Goal: Transaction & Acquisition: Purchase product/service

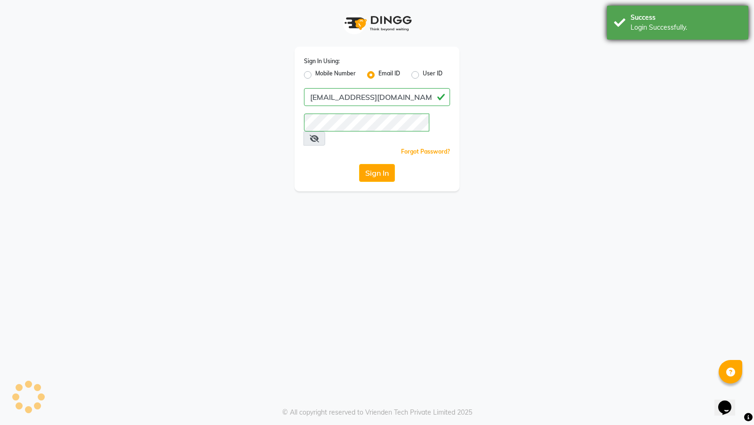
click at [665, 16] on div "Success" at bounding box center [685, 18] width 111 height 10
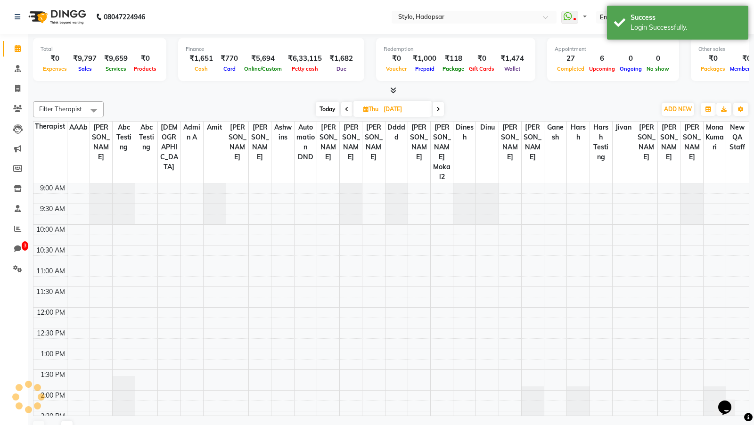
scroll to position [244, 0]
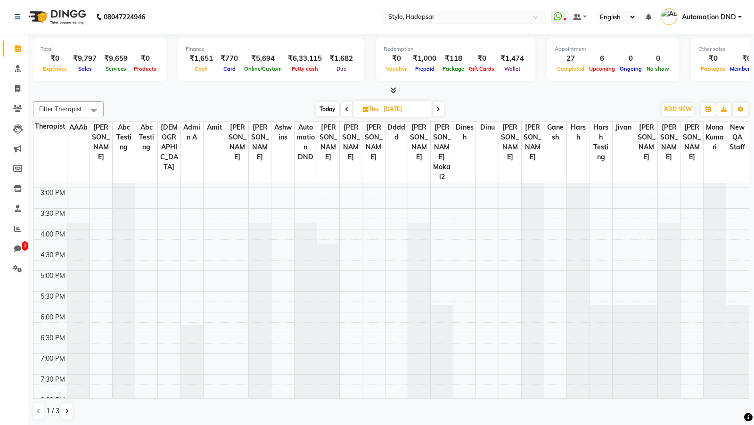
click at [459, 16] on input "text" at bounding box center [454, 17] width 137 height 9
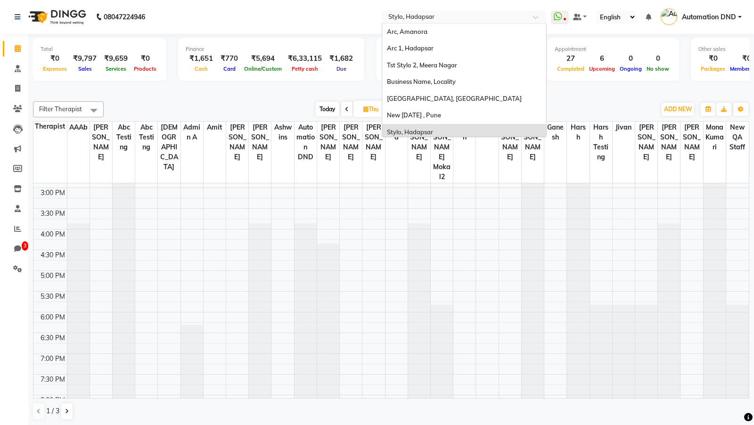
scroll to position [20, 0]
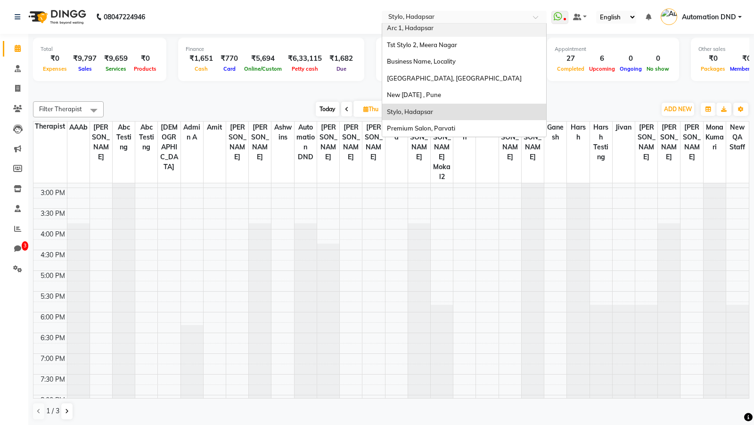
click at [425, 26] on span "Arc 1, Hadapsar" at bounding box center [410, 28] width 47 height 8
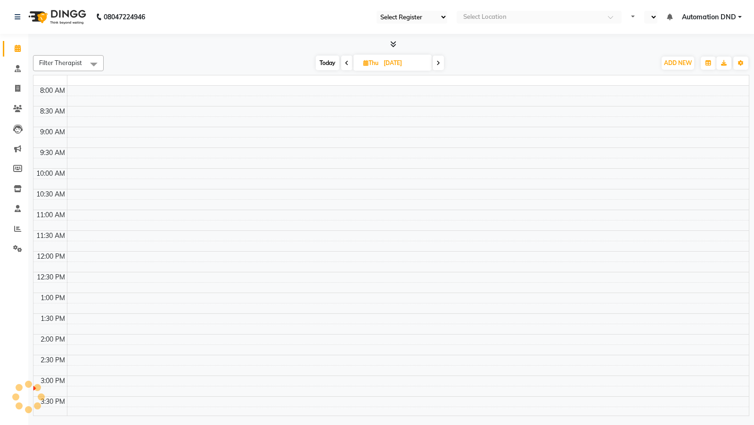
select select "en"
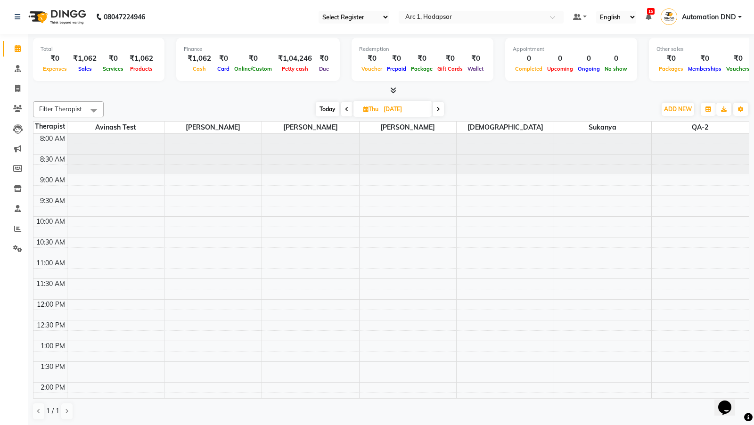
click at [342, 22] on select "Select Register Service-ganesh" at bounding box center [353, 17] width 71 height 13
select select "94"
click at [351, 17] on select "Select Register Service-ganesh" at bounding box center [338, 17] width 71 height 13
click at [350, 16] on select "Select Register Service-ganesh" at bounding box center [338, 17] width 71 height 13
select select "94"
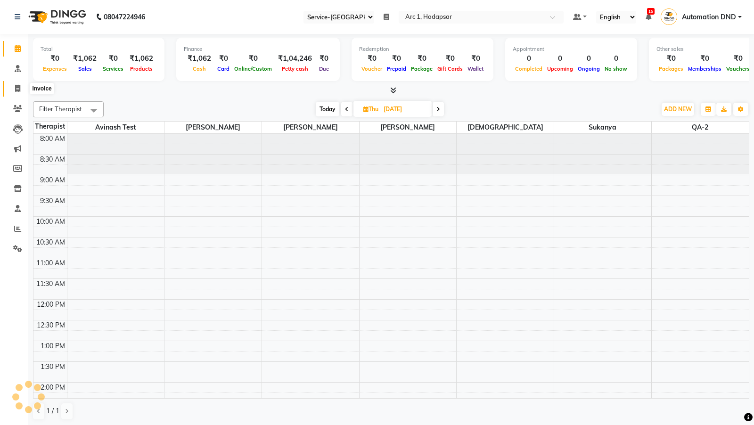
click at [16, 84] on span at bounding box center [17, 88] width 16 height 11
select select "service"
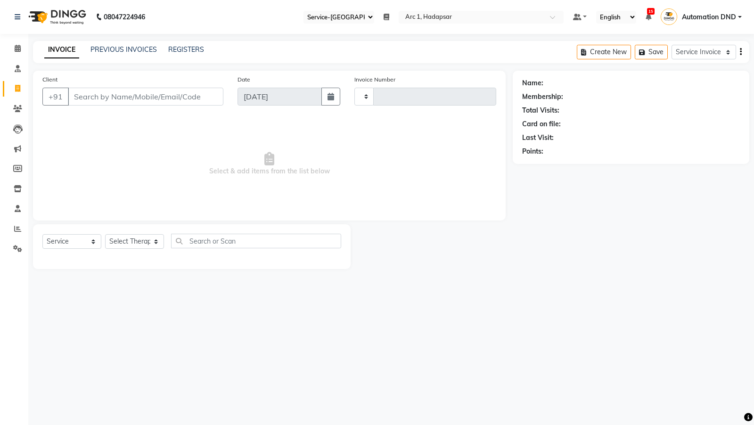
type input "0045"
select select "96"
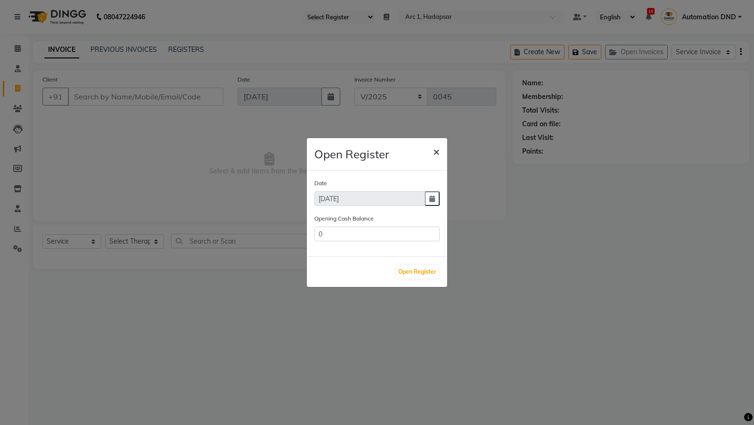
click at [438, 148] on span "×" at bounding box center [436, 151] width 7 height 14
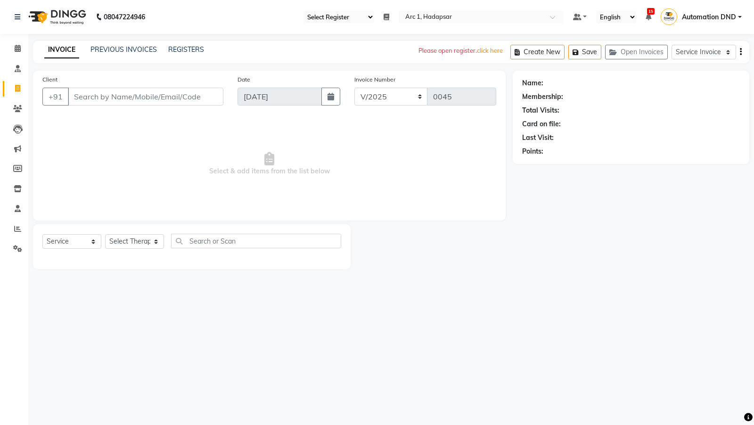
click at [346, 18] on select "Select Register Service-ganesh" at bounding box center [338, 17] width 71 height 13
click at [338, 21] on select "Select Register Service-ganesh" at bounding box center [338, 17] width 71 height 13
select select "94"
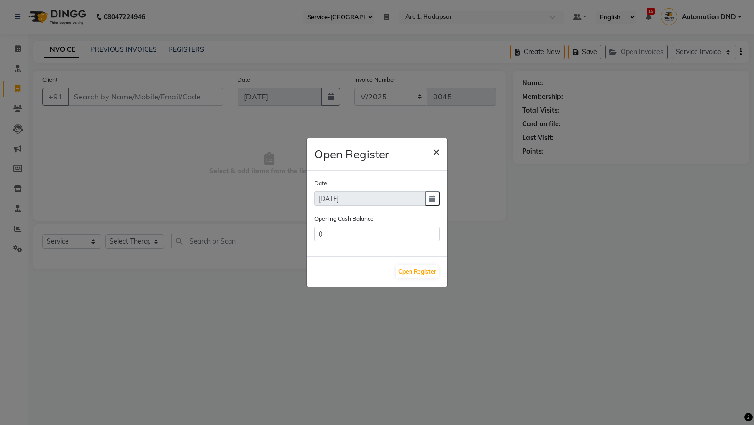
click at [438, 151] on span "×" at bounding box center [436, 151] width 7 height 14
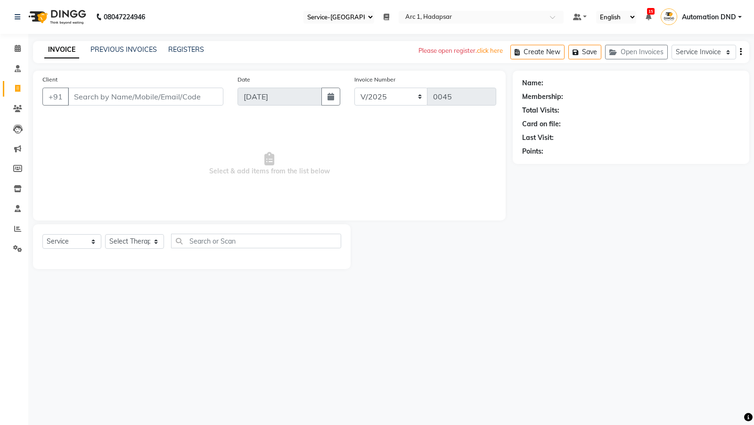
click at [358, 7] on nav "08047224946 Select Register Service-ganesh Daily Open Registers nothing to show…" at bounding box center [377, 17] width 754 height 34
click at [356, 16] on select "Select Register Service-ganesh" at bounding box center [338, 17] width 71 height 13
click at [703, 54] on select "Service Invoice Product Invoice" at bounding box center [703, 52] width 65 height 15
select select "product"
select select
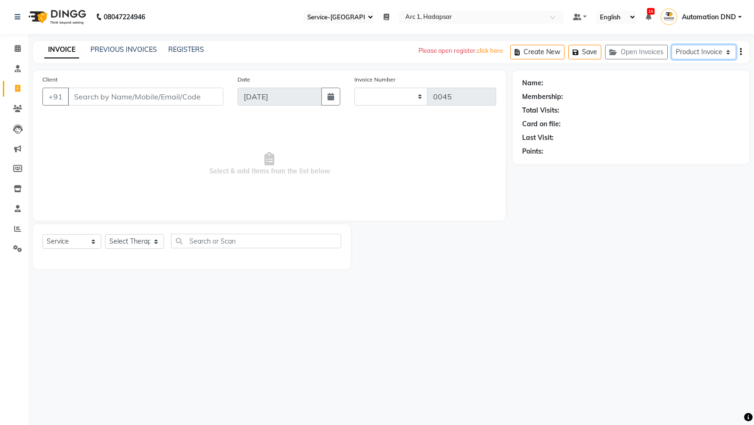
type input "0018"
select select "196"
select select "product"
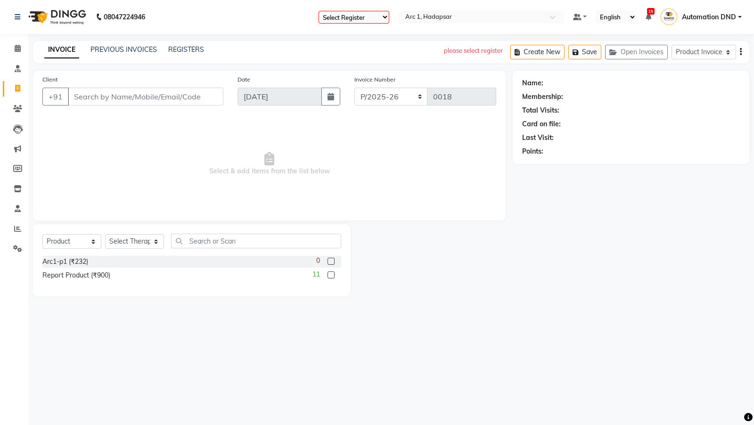
click at [342, 16] on select "Select Register Product New" at bounding box center [353, 17] width 71 height 13
select select "95"
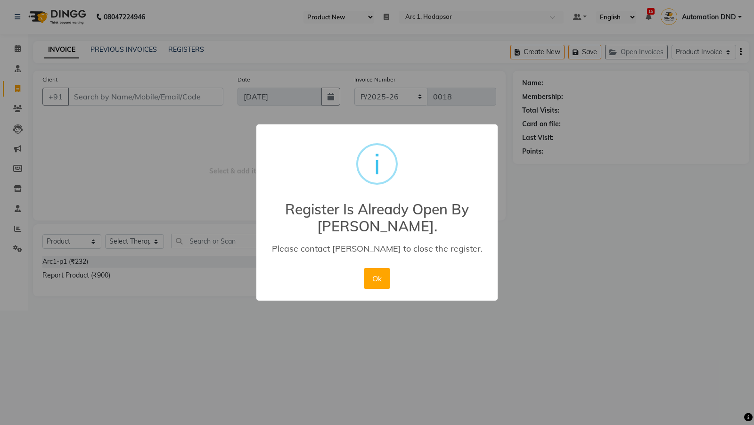
click at [472, 212] on h2 "Register Is Already Open By Ganesh." at bounding box center [376, 211] width 241 height 45
drag, startPoint x: 285, startPoint y: 209, endPoint x: 410, endPoint y: 234, distance: 127.8
click at [410, 234] on h2 "Register Is Already Open By Ganesh." at bounding box center [376, 211] width 241 height 45
click at [400, 233] on h2 "Register Is Already Open By Ganesh." at bounding box center [376, 211] width 241 height 45
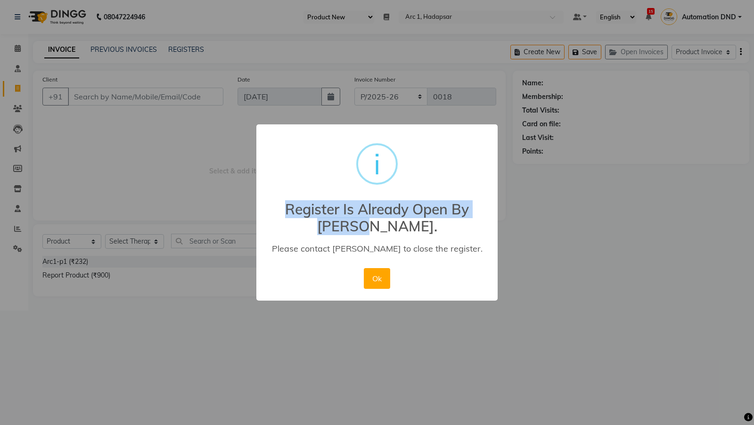
drag, startPoint x: 400, startPoint y: 231, endPoint x: 279, endPoint y: 195, distance: 126.2
click at [279, 195] on h2 "Register Is Already Open By Ganesh." at bounding box center [376, 211] width 241 height 45
click at [381, 284] on button "Ok" at bounding box center [377, 278] width 26 height 21
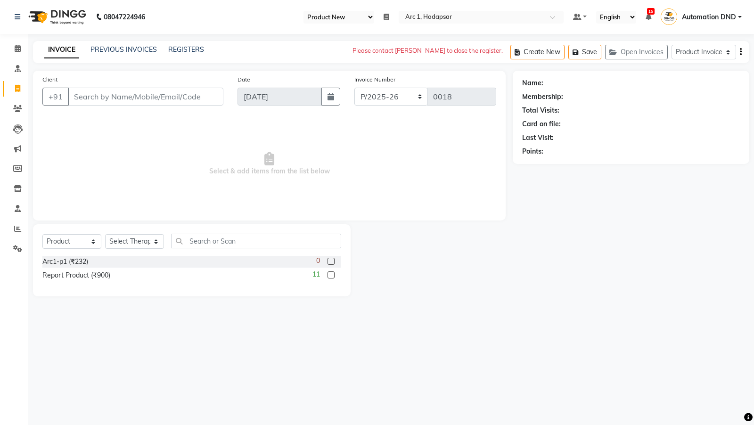
click at [352, 21] on select "Select Register Product New" at bounding box center [338, 17] width 71 height 13
select select
click at [696, 50] on select "Service Invoice Product Invoice" at bounding box center [703, 52] width 65 height 15
select select "service"
select select
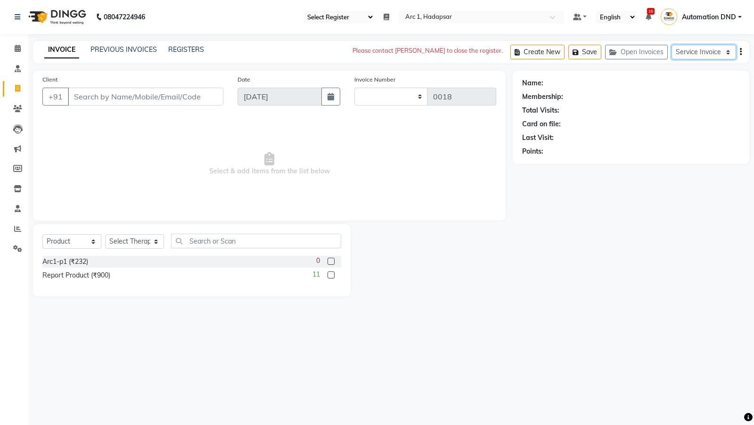
select select "94"
select select "service"
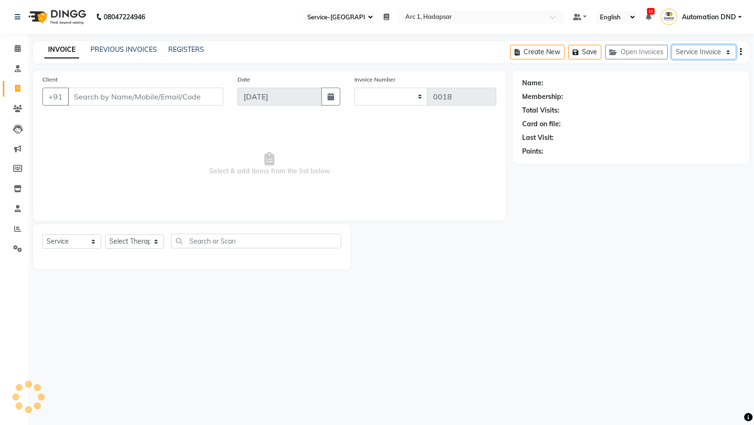
type input "0045"
select select "96"
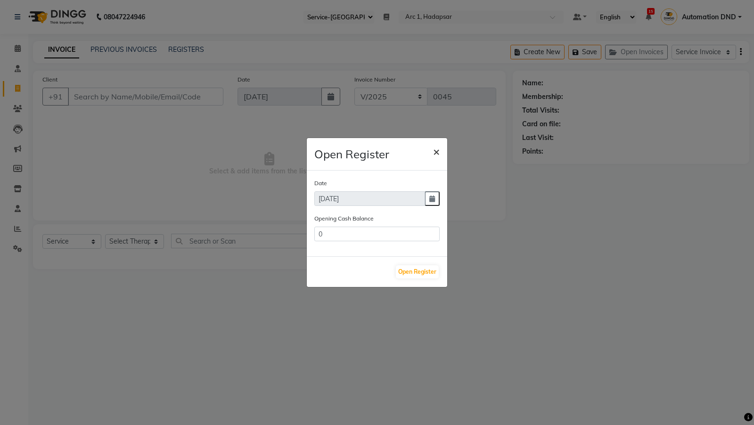
click at [435, 152] on span "×" at bounding box center [436, 151] width 7 height 14
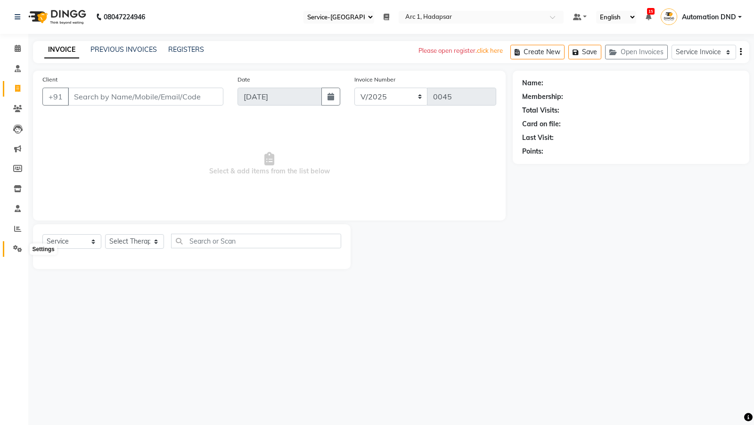
click at [22, 249] on span at bounding box center [17, 249] width 16 height 11
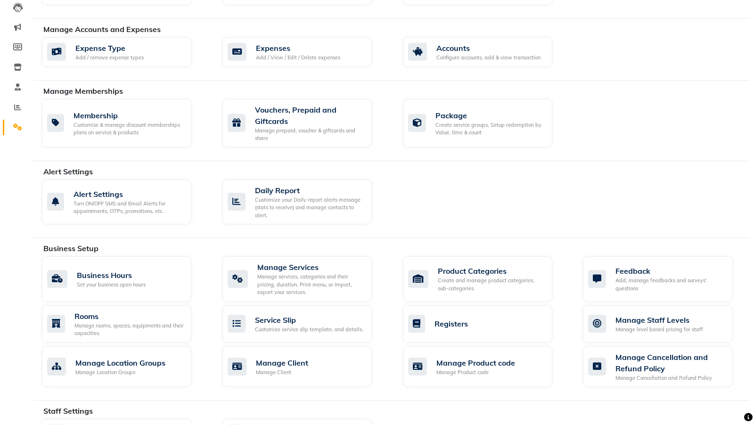
scroll to position [120, 0]
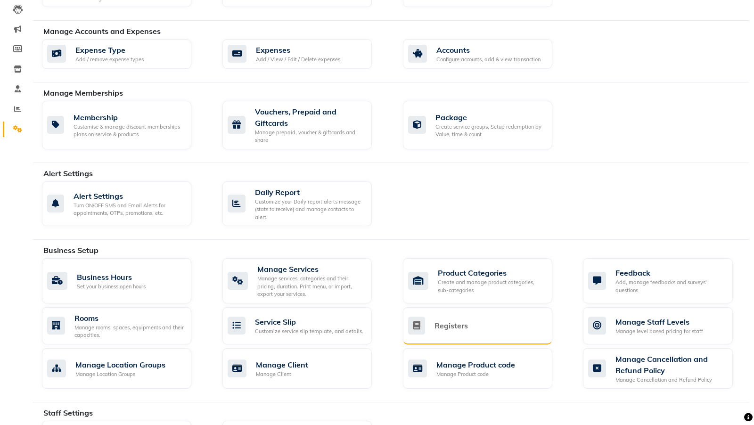
click at [429, 318] on div "Registers" at bounding box center [476, 326] width 137 height 18
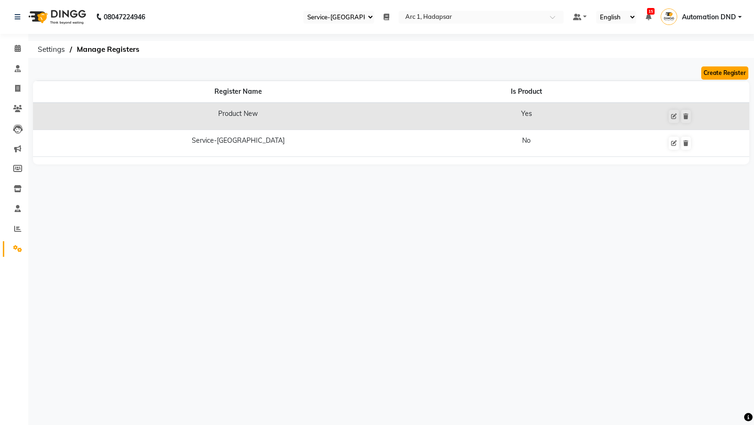
click at [714, 73] on button "Create Register" at bounding box center [724, 72] width 47 height 13
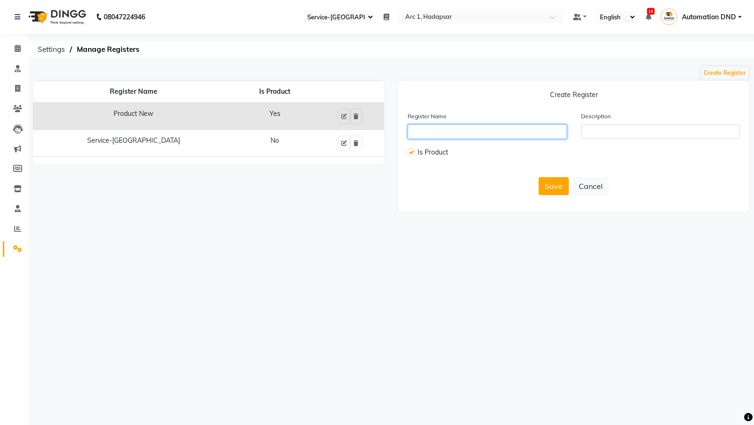
click at [435, 136] on input "text" at bounding box center [486, 131] width 159 height 15
type input "Automation-Staff-Service-Register"
click at [412, 155] on label at bounding box center [410, 151] width 7 height 7
click at [412, 155] on input "checkbox" at bounding box center [410, 152] width 6 height 6
checkbox input "false"
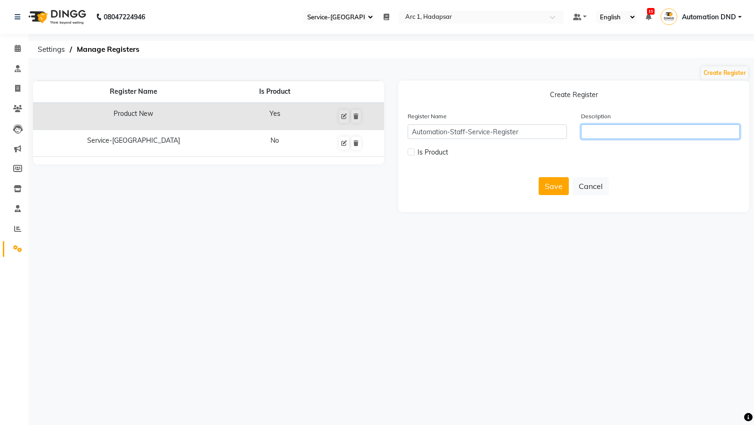
click at [591, 131] on input "text" at bounding box center [660, 131] width 159 height 15
type input "only service bills"
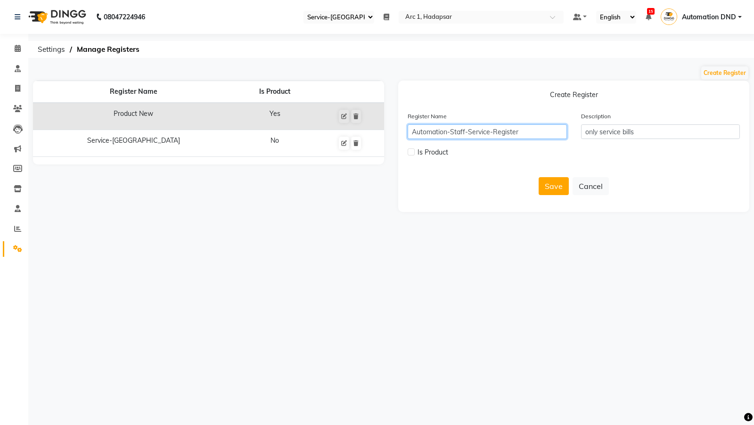
drag, startPoint x: 467, startPoint y: 130, endPoint x: 449, endPoint y: 129, distance: 17.5
click at [449, 129] on input "Automation-Staff-Service-Register" at bounding box center [486, 131] width 159 height 15
drag, startPoint x: 471, startPoint y: 133, endPoint x: 529, endPoint y: 134, distance: 57.9
click at [529, 134] on input "Automation Service-Register" at bounding box center [486, 131] width 159 height 15
drag, startPoint x: 449, startPoint y: 131, endPoint x: 377, endPoint y: 123, distance: 73.0
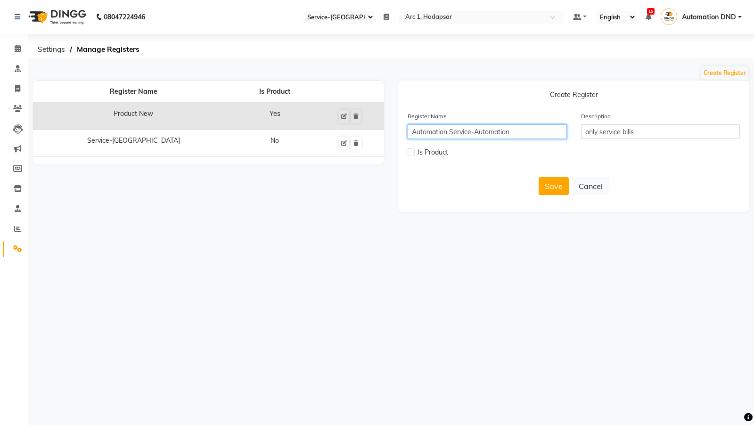
click at [377, 123] on div "Register Name Is Product Product New Yes Service-ganesh No Create Register Regi…" at bounding box center [391, 146] width 730 height 131
type input "Service-Automation"
click at [545, 184] on button "Save" at bounding box center [553, 186] width 30 height 18
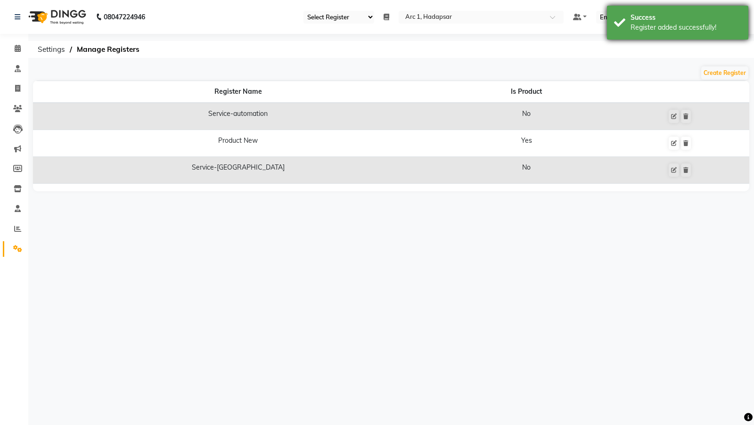
click at [661, 24] on div "Register added successfully!" at bounding box center [685, 28] width 111 height 10
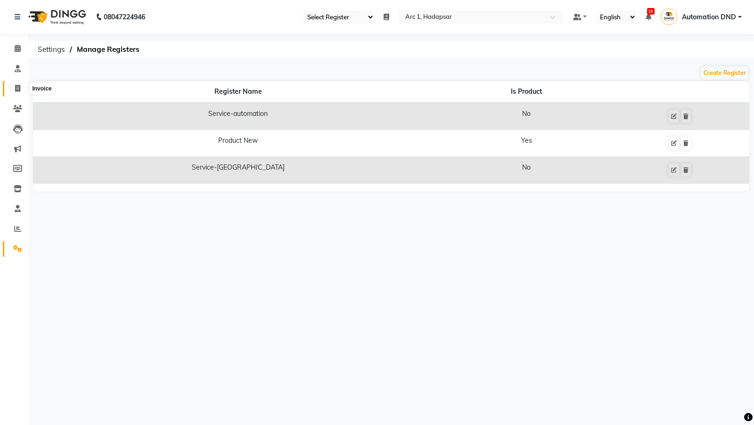
click at [16, 89] on icon at bounding box center [17, 88] width 5 height 7
select select "service"
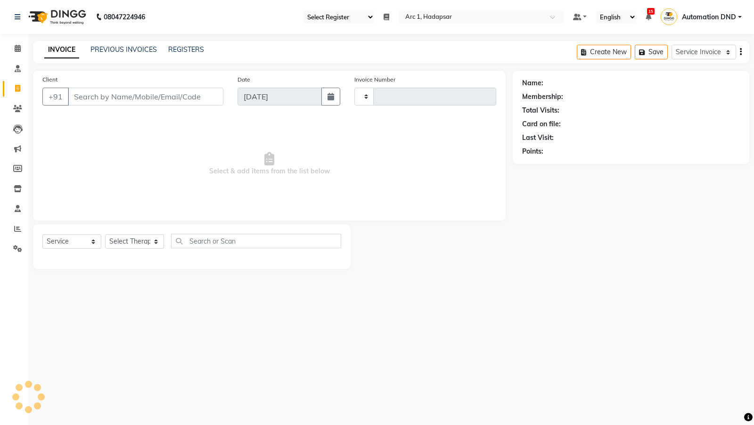
type input "0045"
select select "96"
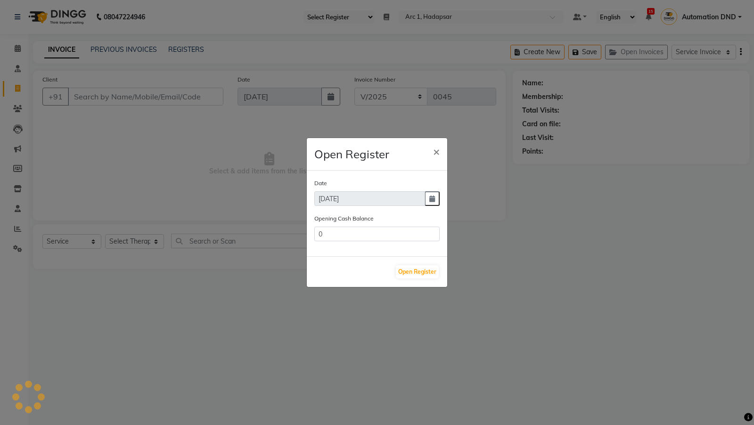
click at [335, 16] on ngb-modal-window "Open Register × Date 03-09-2025 Opening Cash Balance 0 Open Register" at bounding box center [377, 212] width 754 height 425
click at [439, 153] on span "×" at bounding box center [436, 151] width 7 height 14
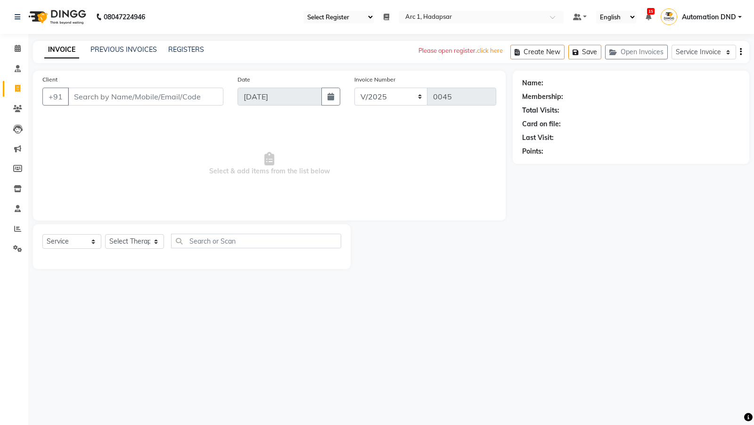
click at [334, 12] on select "Select Register Service-automation Service-ganesh" at bounding box center [338, 17] width 71 height 13
select select "96"
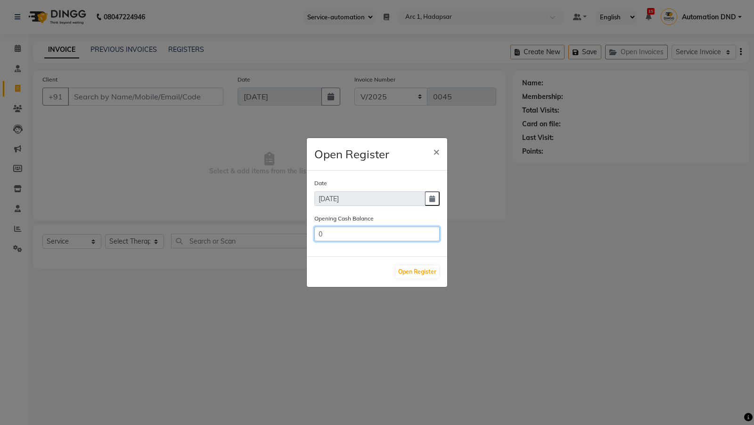
drag, startPoint x: 318, startPoint y: 234, endPoint x: 318, endPoint y: 243, distance: 9.0
click at [318, 235] on input "0" at bounding box center [376, 234] width 125 height 15
click at [420, 270] on button "Open Register" at bounding box center [417, 271] width 43 height 13
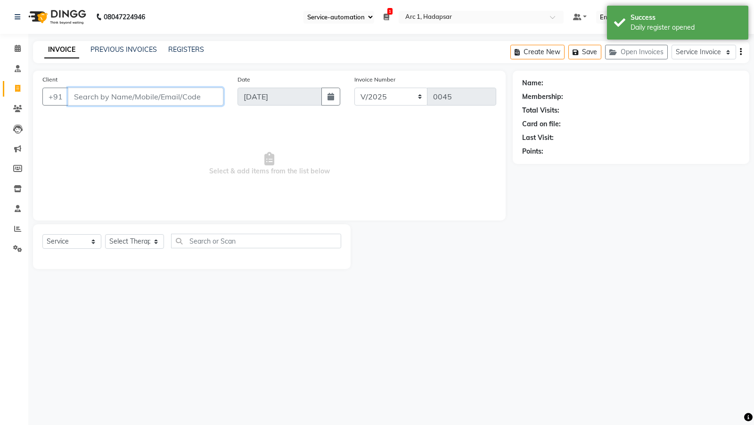
click at [148, 96] on input "Client" at bounding box center [145, 97] width 155 height 18
click at [99, 100] on input "tester" at bounding box center [121, 97] width 107 height 18
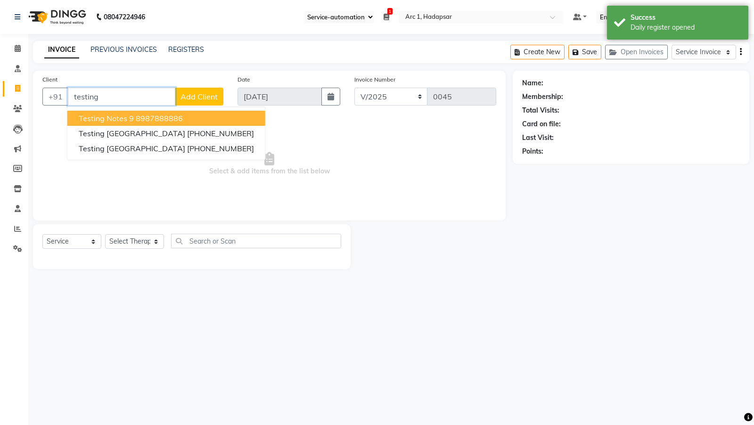
click at [96, 119] on span "Testing notes 9" at bounding box center [106, 118] width 55 height 9
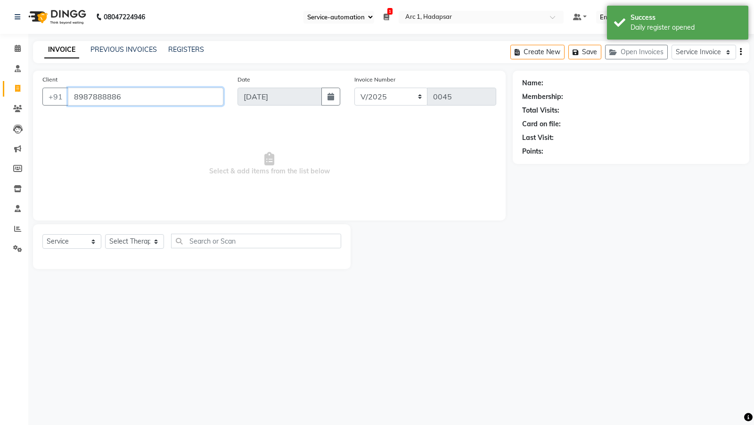
type input "8987888886"
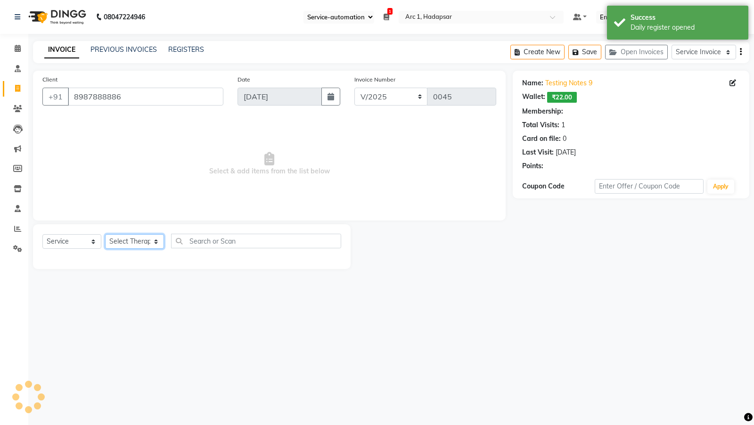
click at [114, 236] on select "Select Therapist Avinash Test DINGG test 1 Divyani Ganesh P Harsh Patidar QA-2 …" at bounding box center [134, 241] width 59 height 15
select select "1693"
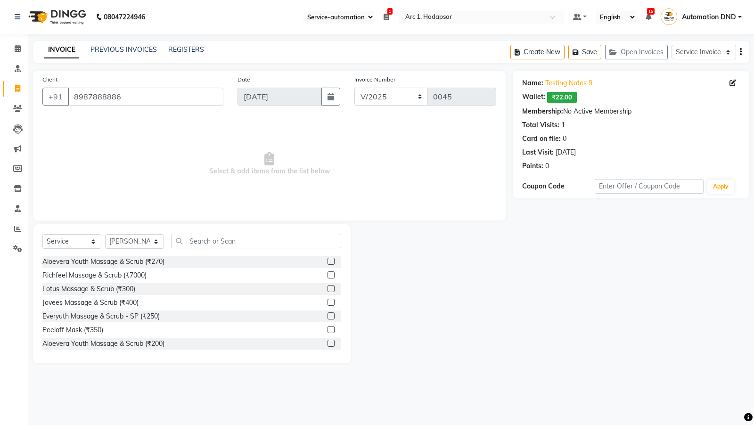
click at [330, 317] on label at bounding box center [330, 315] width 7 height 7
click at [330, 317] on input "checkbox" at bounding box center [330, 316] width 6 height 6
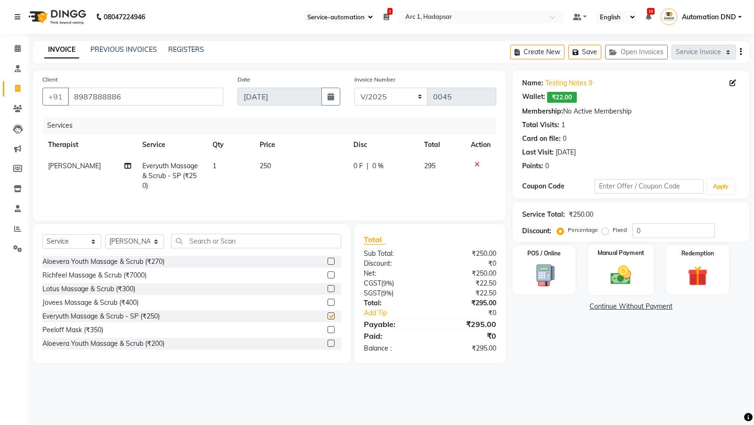
checkbox input "false"
click at [620, 275] on img at bounding box center [620, 275] width 34 height 24
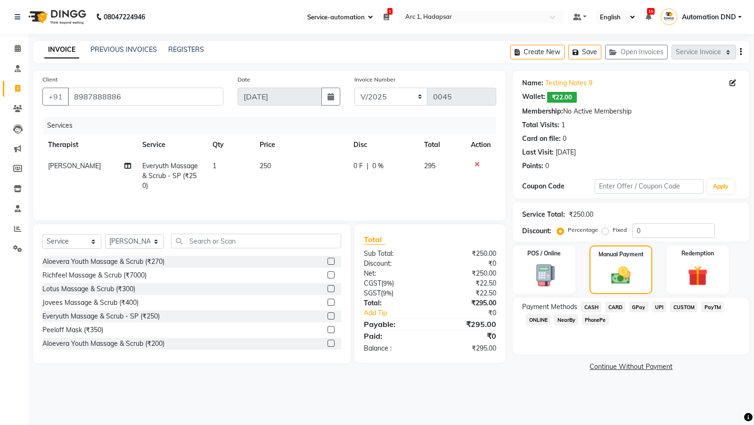
click at [595, 306] on span "CASH" at bounding box center [591, 306] width 20 height 11
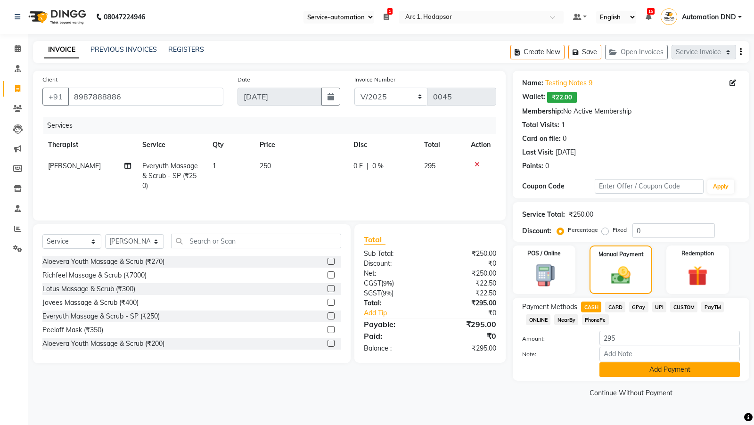
click at [633, 375] on button "Add Payment" at bounding box center [669, 369] width 140 height 15
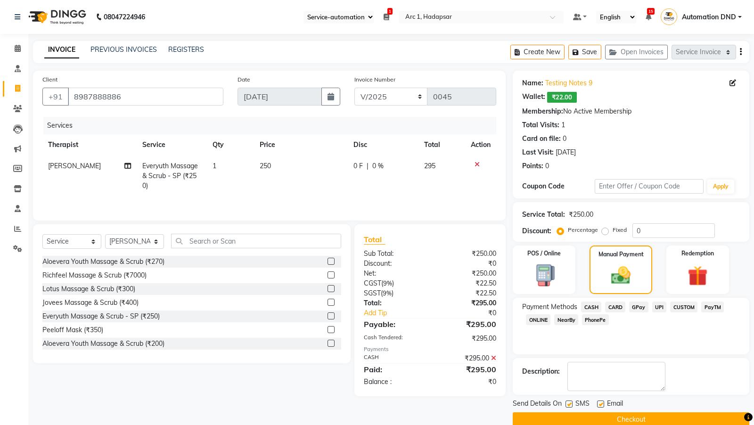
click at [604, 404] on div "Email" at bounding box center [613, 405] width 33 height 12
click at [600, 404] on label at bounding box center [600, 403] width 7 height 7
click at [600, 404] on input "checkbox" at bounding box center [600, 404] width 6 height 6
checkbox input "false"
click at [568, 403] on label at bounding box center [568, 403] width 7 height 7
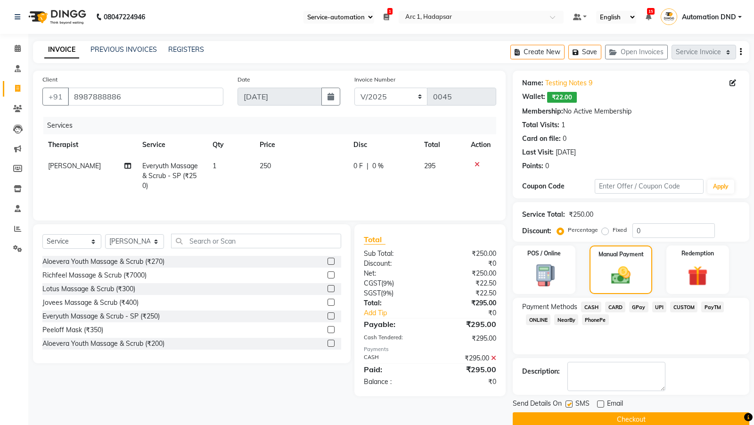
click at [568, 403] on input "checkbox" at bounding box center [568, 404] width 6 height 6
checkbox input "false"
click at [495, 356] on icon at bounding box center [493, 358] width 5 height 7
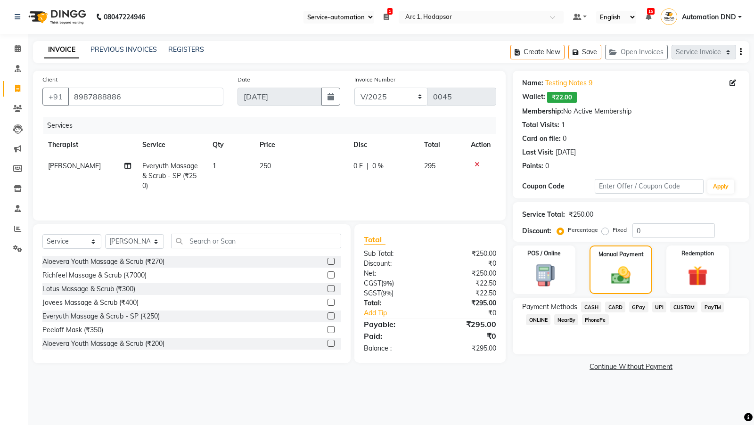
click at [592, 304] on span "CASH" at bounding box center [591, 306] width 20 height 11
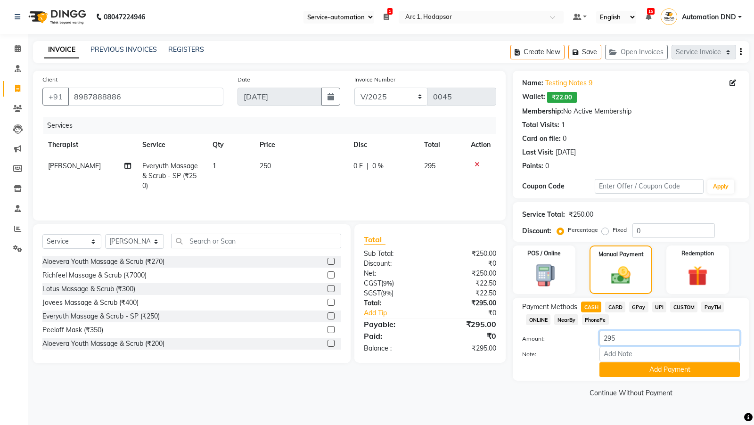
drag, startPoint x: 605, startPoint y: 337, endPoint x: 626, endPoint y: 339, distance: 20.3
click at [626, 339] on input "295" at bounding box center [669, 338] width 140 height 15
type input "200"
click at [633, 374] on button "Add Payment" at bounding box center [669, 369] width 140 height 15
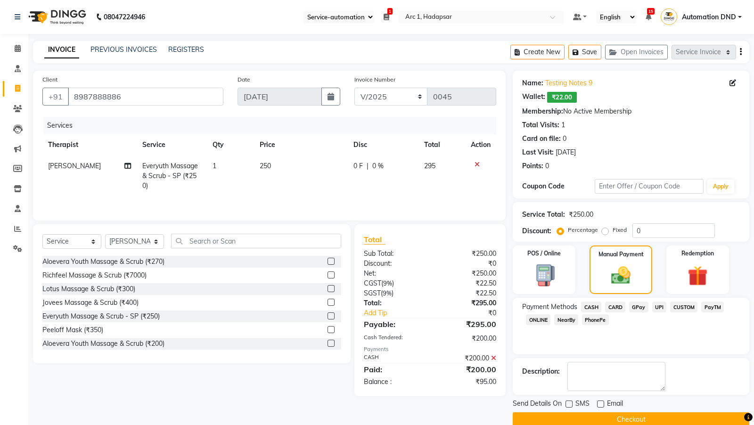
click at [593, 414] on button "Checkout" at bounding box center [631, 419] width 236 height 15
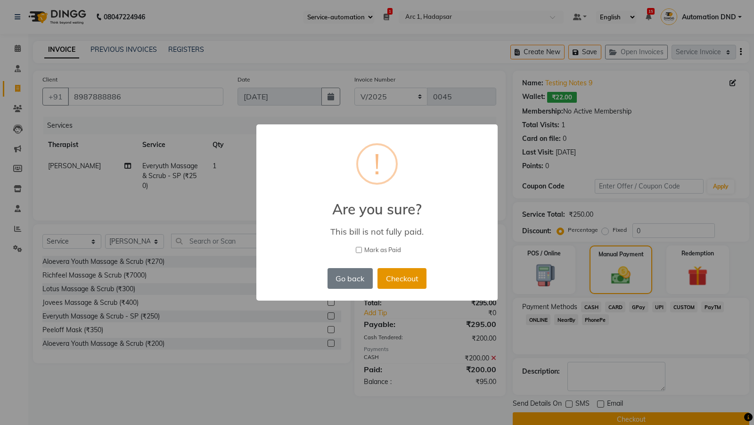
click at [386, 284] on button "Checkout" at bounding box center [401, 278] width 49 height 21
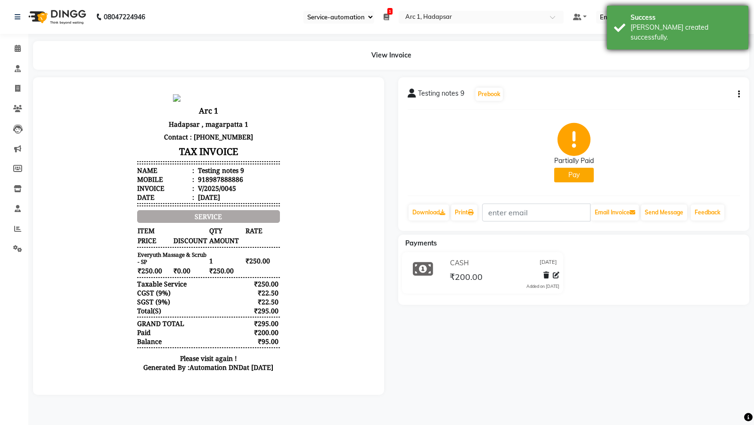
click at [687, 28] on div "Bill created successfully." at bounding box center [685, 33] width 111 height 20
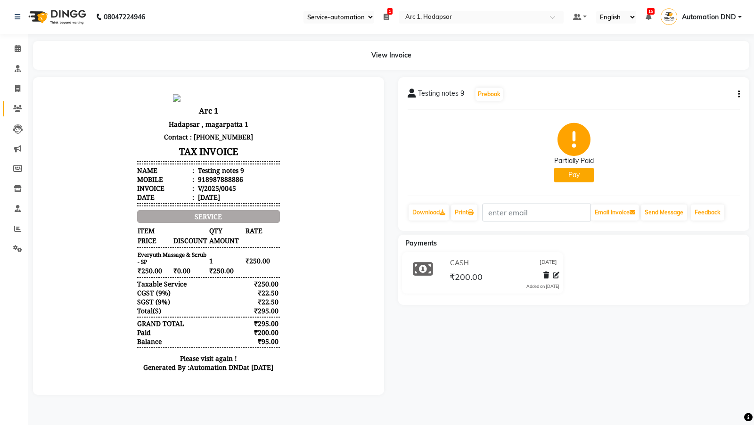
click at [12, 109] on span at bounding box center [17, 109] width 16 height 11
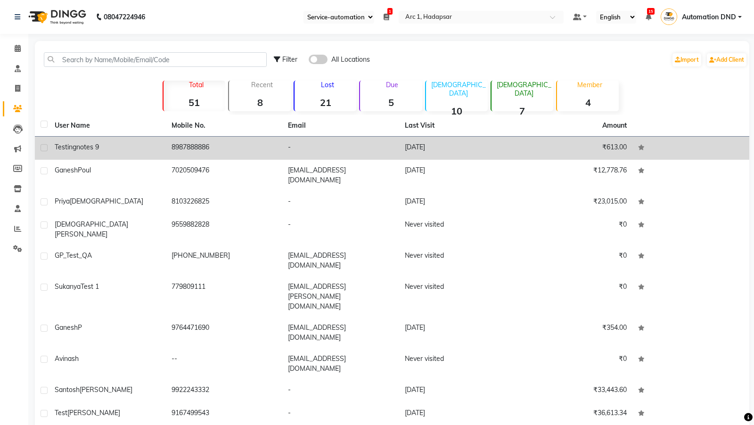
click at [114, 147] on div "Testing notes 9" at bounding box center [108, 147] width 106 height 10
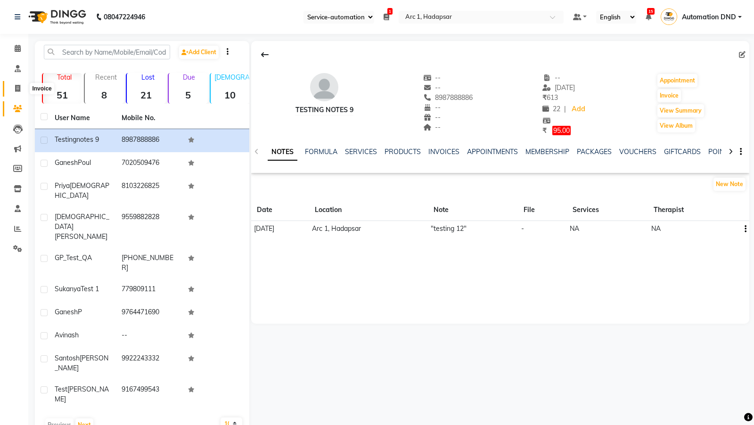
click at [19, 85] on icon at bounding box center [17, 88] width 5 height 7
select select "96"
select select "service"
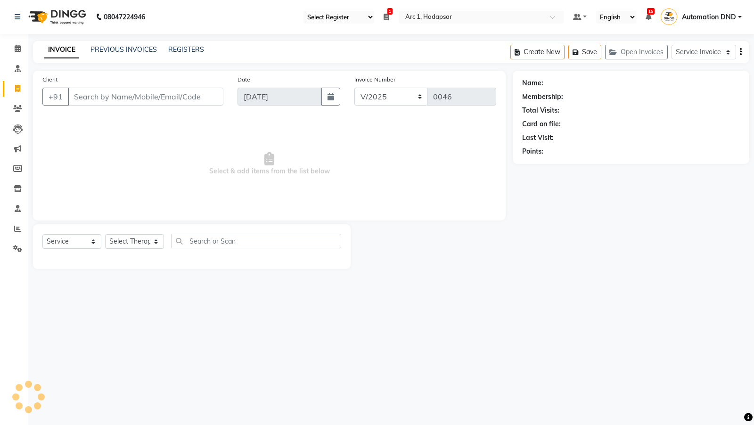
click at [138, 45] on div "PREVIOUS INVOICES" at bounding box center [123, 50] width 66 height 10
click at [130, 49] on link "PREVIOUS INVOICES" at bounding box center [123, 49] width 66 height 8
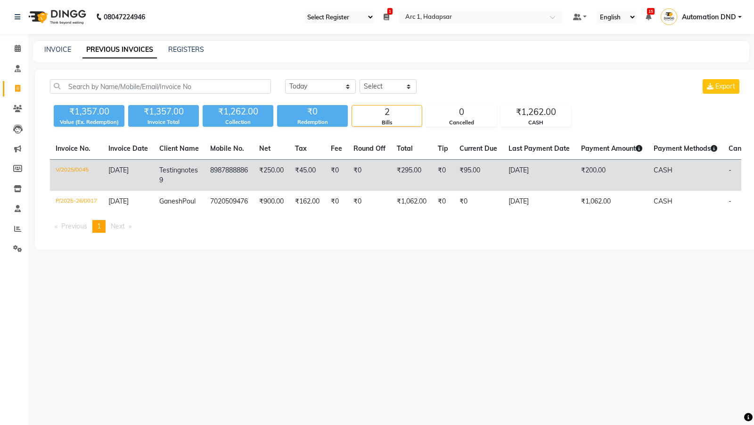
click at [68, 165] on td "V/2025/0045" at bounding box center [76, 176] width 53 height 32
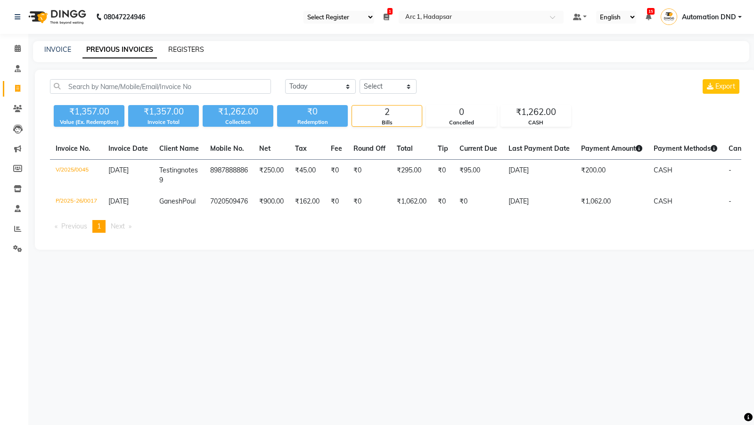
click at [186, 47] on link "REGISTERS" at bounding box center [186, 49] width 36 height 8
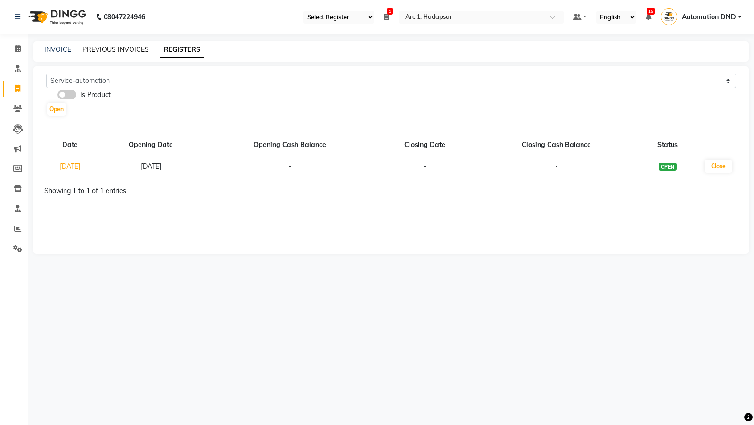
click at [103, 49] on link "PREVIOUS INVOICES" at bounding box center [115, 49] width 66 height 8
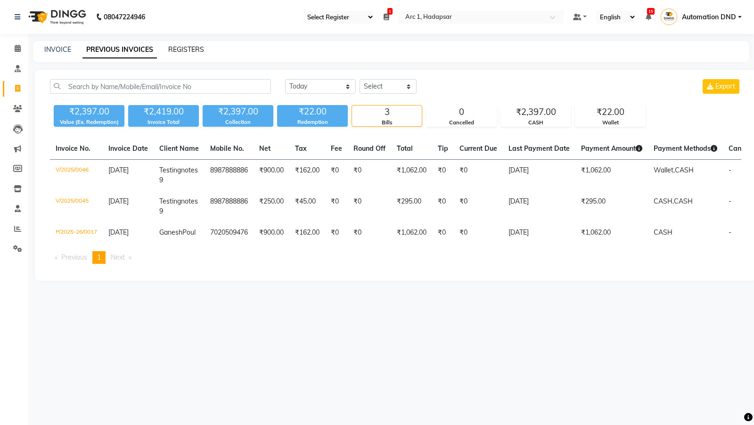
click at [175, 47] on link "REGISTERS" at bounding box center [186, 49] width 36 height 8
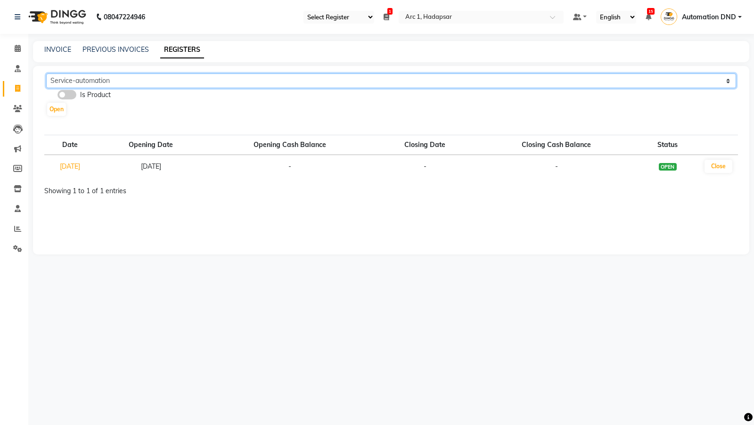
click at [114, 74] on select "Service-automation Service-ganesh" at bounding box center [391, 80] width 690 height 15
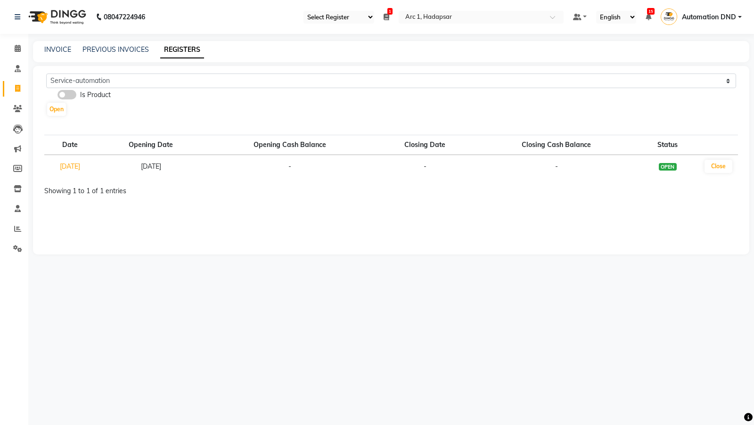
click at [65, 95] on span at bounding box center [66, 94] width 19 height 9
click at [57, 96] on input "checkbox" at bounding box center [57, 96] width 0 height 0
click at [65, 95] on span at bounding box center [66, 94] width 19 height 9
click at [57, 96] on input "checkbox" at bounding box center [57, 96] width 0 height 0
click at [70, 94] on span at bounding box center [66, 94] width 19 height 9
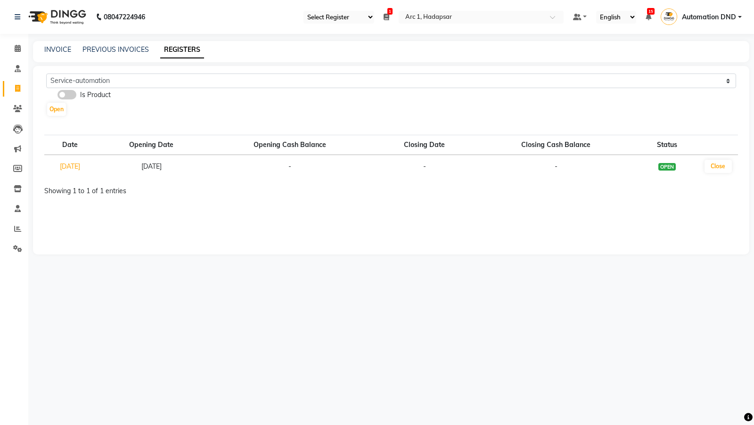
click at [57, 96] on input "checkbox" at bounding box center [57, 96] width 0 height 0
click at [70, 94] on span at bounding box center [66, 94] width 19 height 9
click at [57, 96] on input "checkbox" at bounding box center [57, 96] width 0 height 0
select select "96"
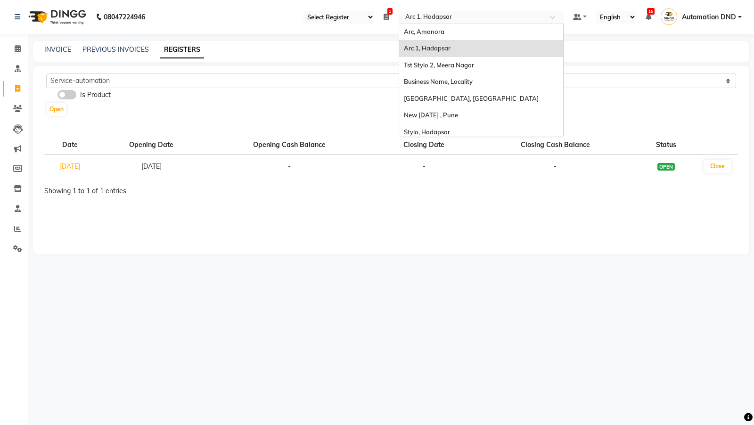
click at [422, 19] on input "text" at bounding box center [471, 17] width 137 height 9
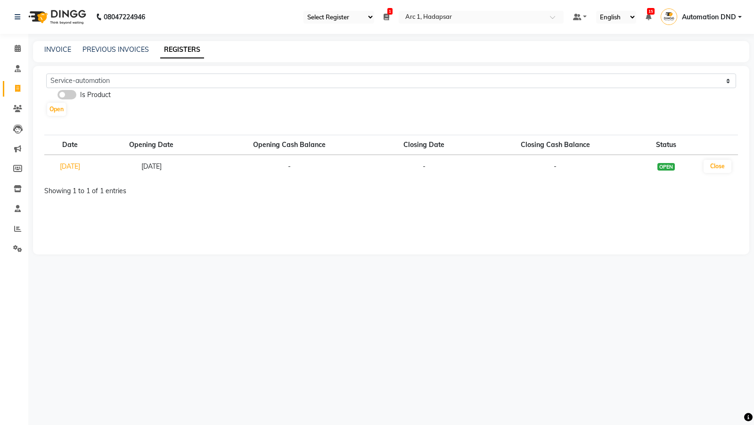
click at [306, 56] on div "INVOICE PREVIOUS INVOICES REGISTERS" at bounding box center [391, 51] width 716 height 21
click at [337, 18] on select "Select Register Service-automation Service-ganesh" at bounding box center [338, 17] width 71 height 13
click at [353, 19] on select "Select Register Service-automation Service-ganesh" at bounding box center [338, 17] width 71 height 13
click at [335, 14] on select "Select Register Service-automation Service-ganesh" at bounding box center [338, 17] width 71 height 13
select select "94"
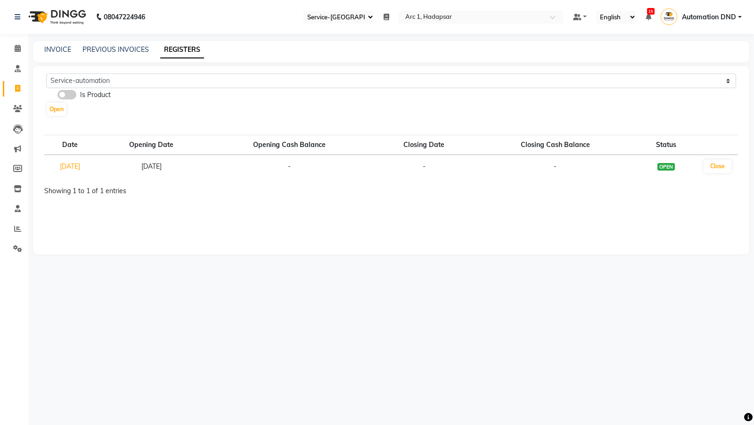
click at [385, 15] on icon at bounding box center [386, 17] width 6 height 7
click at [375, 50] on button "Open" at bounding box center [372, 49] width 25 height 15
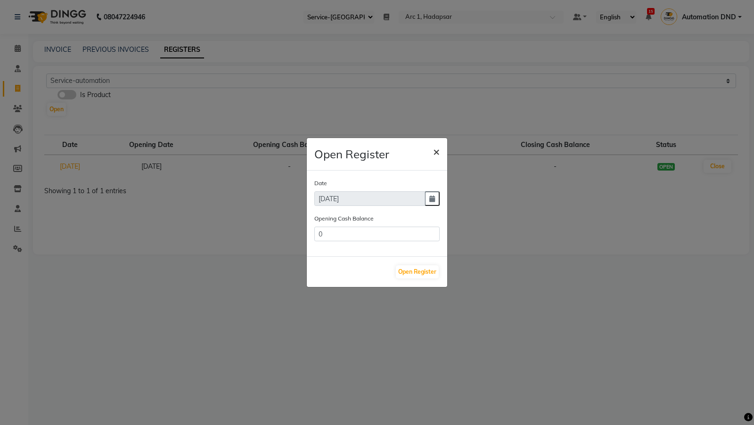
click at [438, 149] on span "×" at bounding box center [436, 151] width 7 height 14
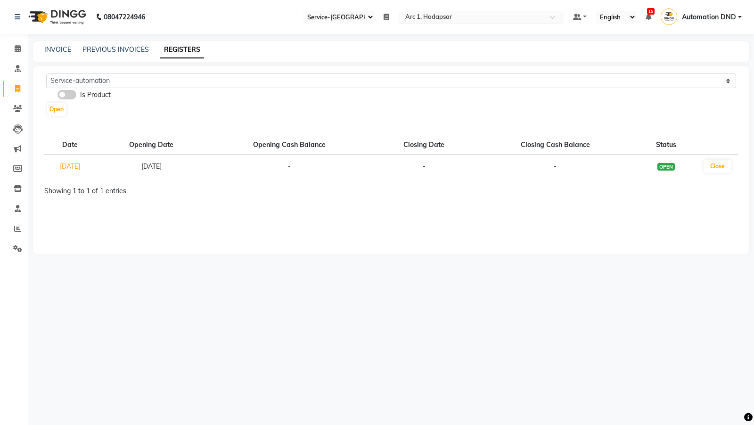
click at [436, 18] on input "text" at bounding box center [471, 17] width 137 height 9
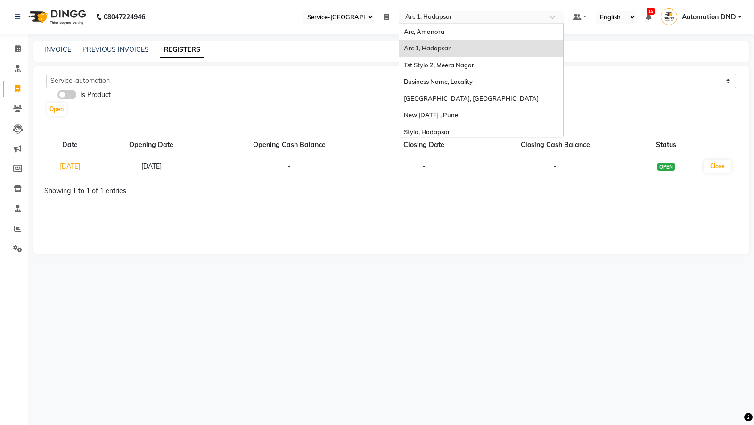
click at [356, 19] on select "Select Register Service-automation Service-ganesh" at bounding box center [338, 17] width 71 height 13
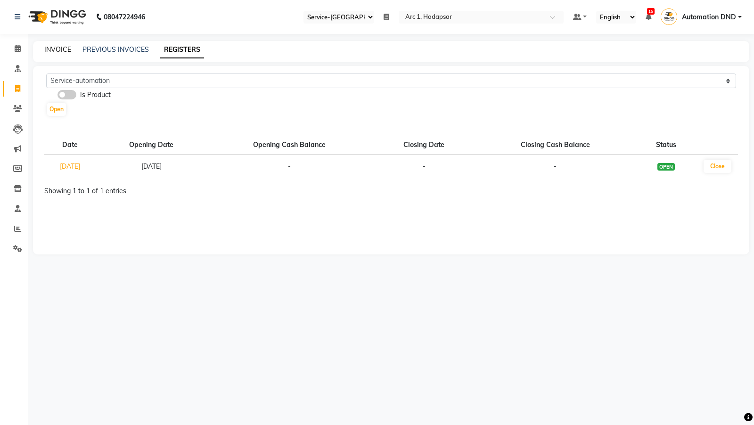
click at [61, 51] on link "INVOICE" at bounding box center [57, 49] width 27 height 8
select select "service"
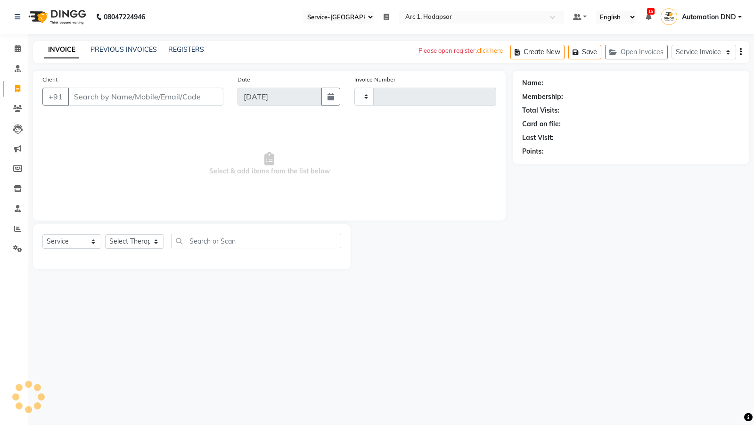
type input "0047"
select select "96"
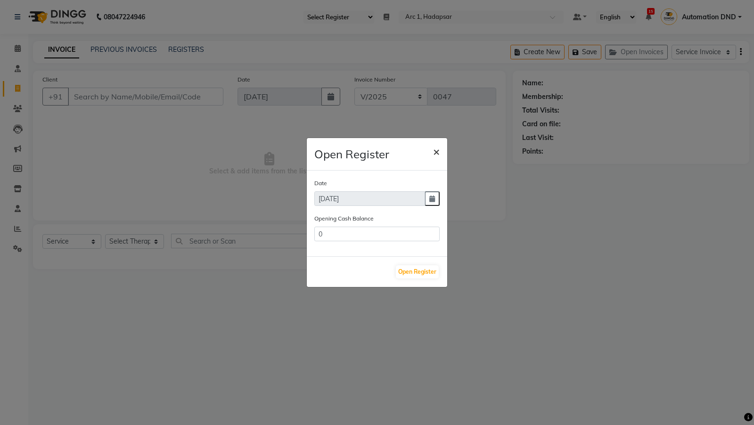
click at [436, 147] on span "×" at bounding box center [436, 151] width 7 height 14
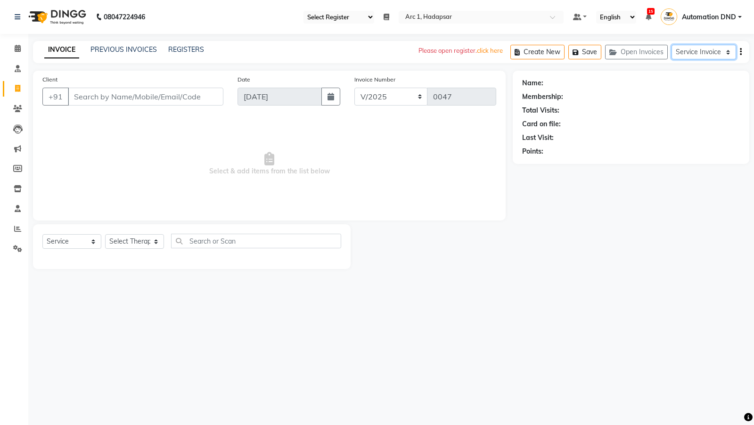
click at [681, 51] on select "Service Invoice Product Invoice" at bounding box center [703, 52] width 65 height 15
select select "product"
select select
select select "95"
select select "product"
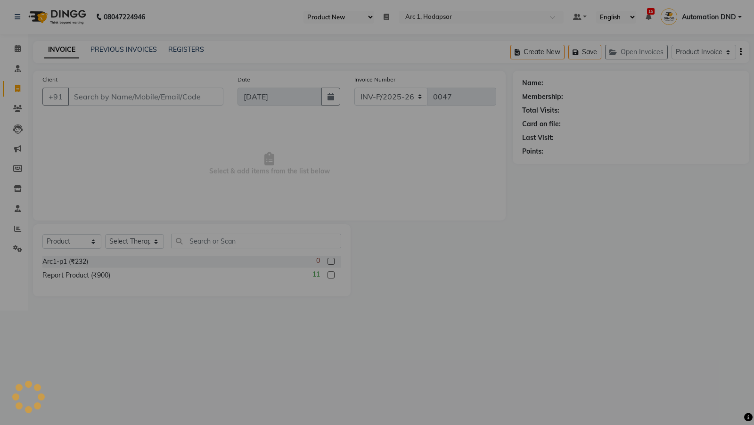
select select "196"
type input "0018"
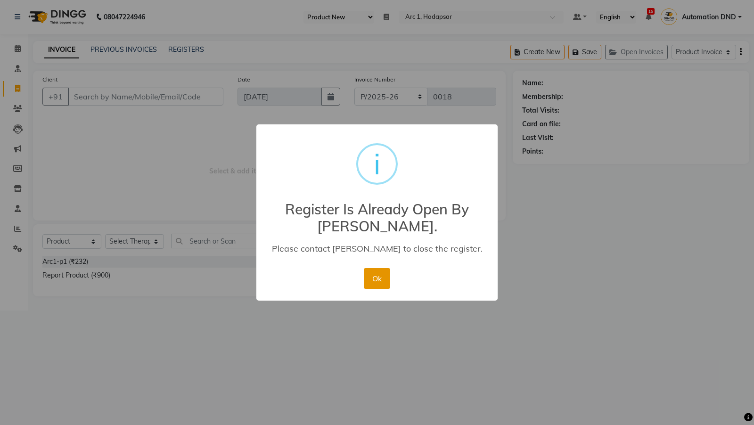
click at [378, 277] on button "Ok" at bounding box center [377, 278] width 26 height 21
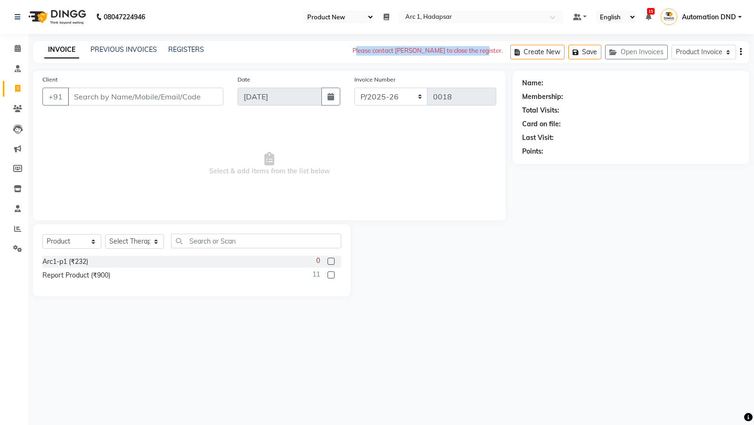
drag, startPoint x: 381, startPoint y: 48, endPoint x: 506, endPoint y: 51, distance: 125.4
click at [506, 51] on div "Please contact Ganesh to close the register. Create New Save Open Invoices Serv…" at bounding box center [549, 52] width 399 height 22
click at [699, 13] on span "Automation DND" at bounding box center [709, 17] width 54 height 10
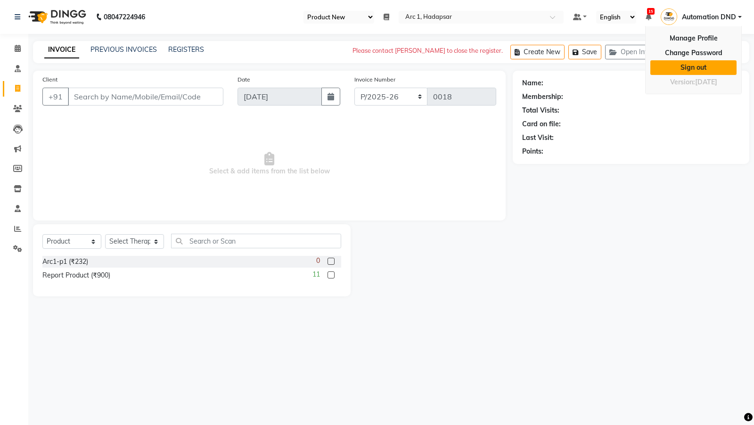
click at [674, 71] on link "Sign out" at bounding box center [693, 67] width 86 height 15
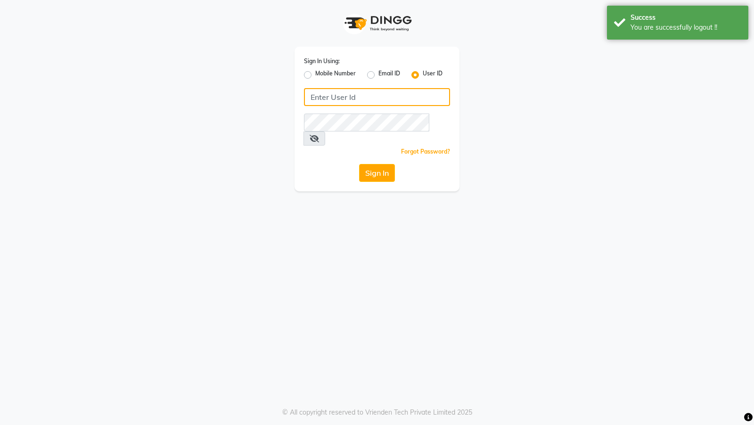
click at [351, 101] on input "Username" at bounding box center [377, 97] width 146 height 18
type input "e1-868"
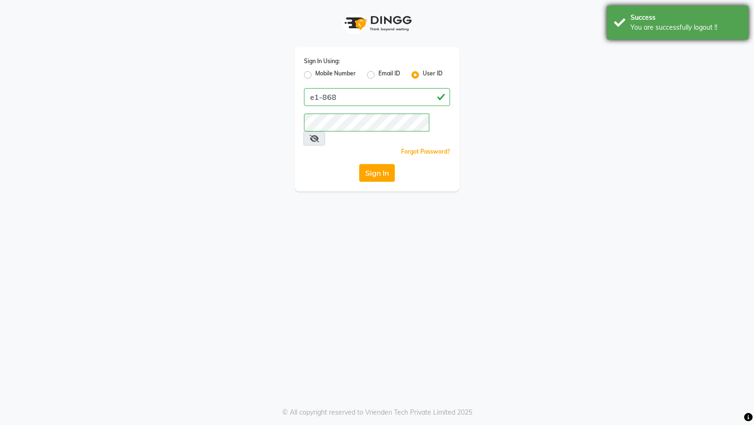
click at [631, 27] on div "You are successfully logout !!" at bounding box center [685, 28] width 111 height 10
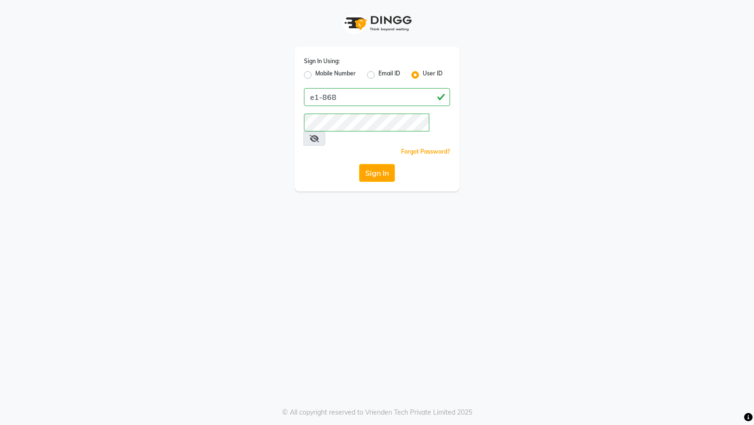
click at [319, 135] on icon at bounding box center [313, 139] width 9 height 8
click at [392, 164] on button "Sign In" at bounding box center [377, 173] width 36 height 18
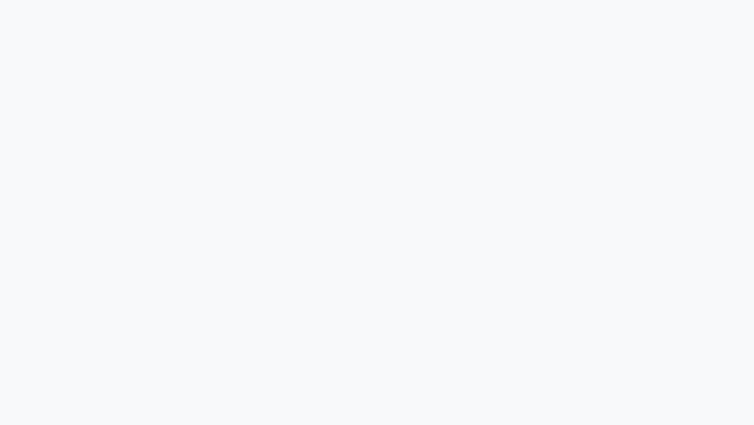
select select "96"
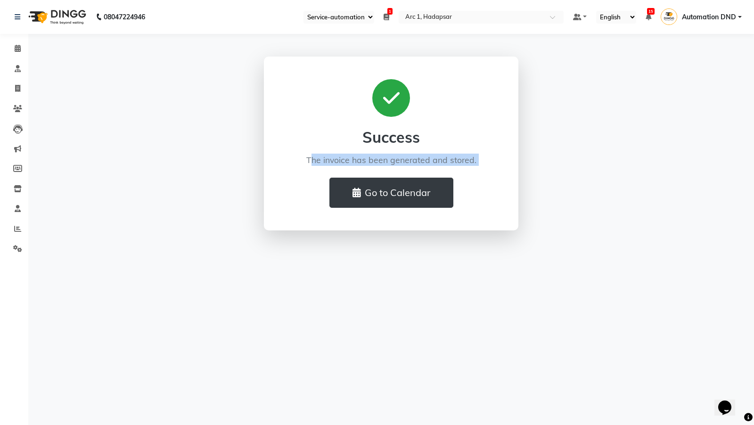
drag, startPoint x: 304, startPoint y: 161, endPoint x: 557, endPoint y: 186, distance: 254.2
click at [557, 186] on div "Success The invoice has been generated and stored. Go to Calendar" at bounding box center [390, 144] width 537 height 174
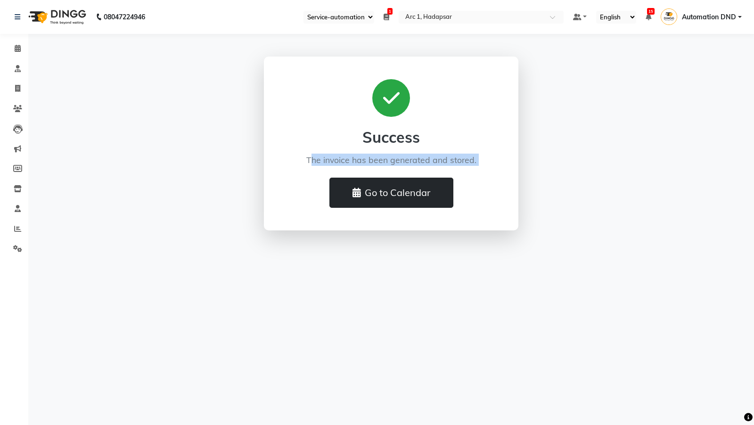
click at [398, 194] on button "Go to Calendar" at bounding box center [391, 193] width 124 height 30
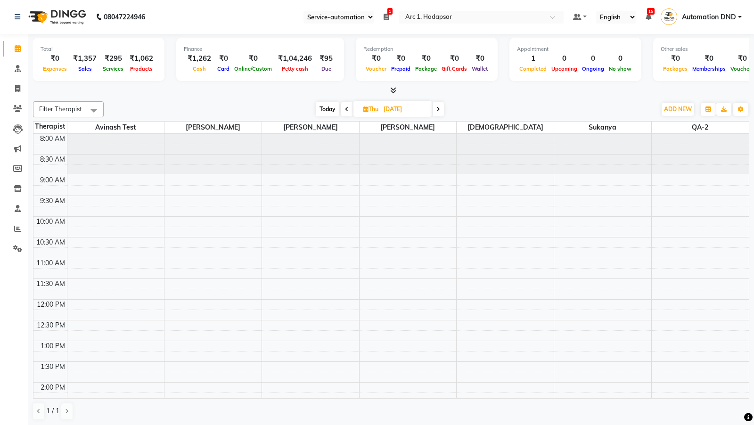
click at [294, 13] on nav "08047224946 Select Register Service-automation Service-ganesh 1 Daily Open Regi…" at bounding box center [377, 17] width 754 height 34
click at [15, 209] on icon at bounding box center [18, 208] width 6 height 7
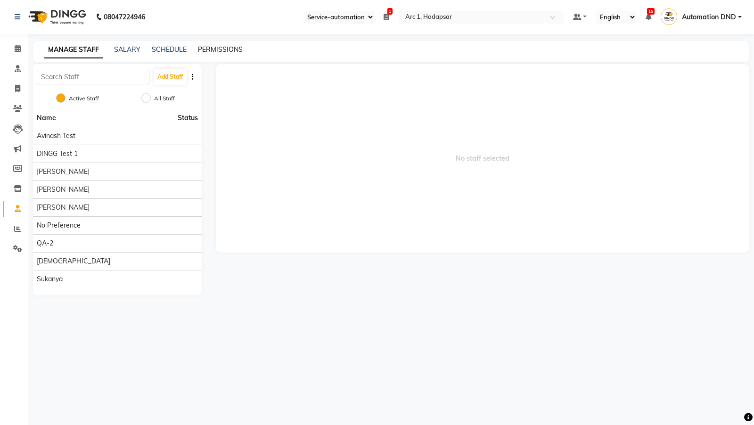
click at [211, 49] on link "PERMISSIONS" at bounding box center [220, 49] width 45 height 8
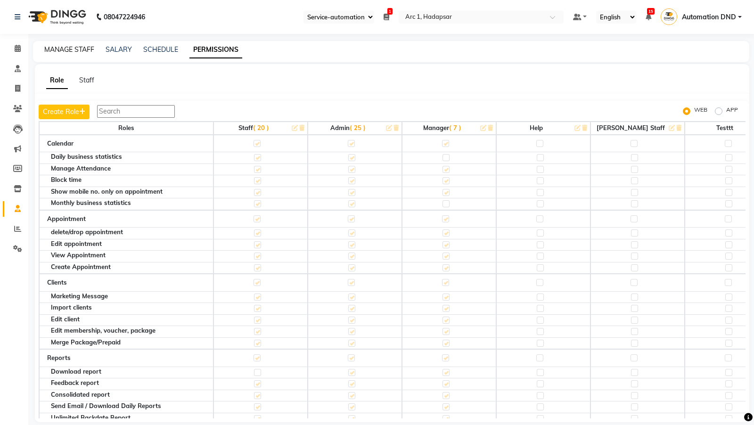
click at [73, 46] on link "MANAGE STAFF" at bounding box center [69, 49] width 50 height 8
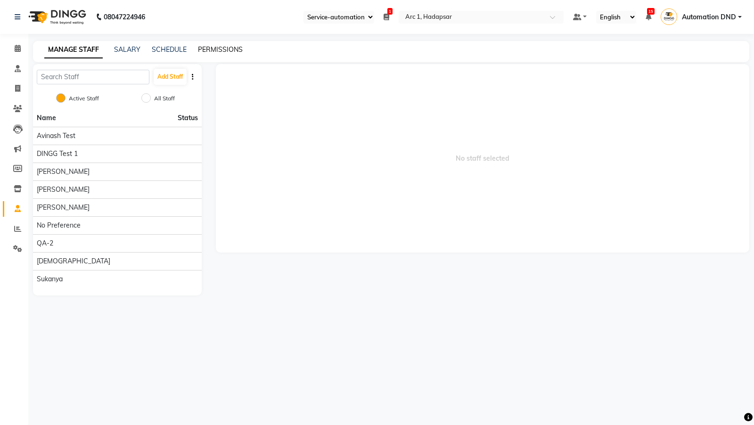
click at [220, 51] on link "PERMISSIONS" at bounding box center [220, 49] width 45 height 8
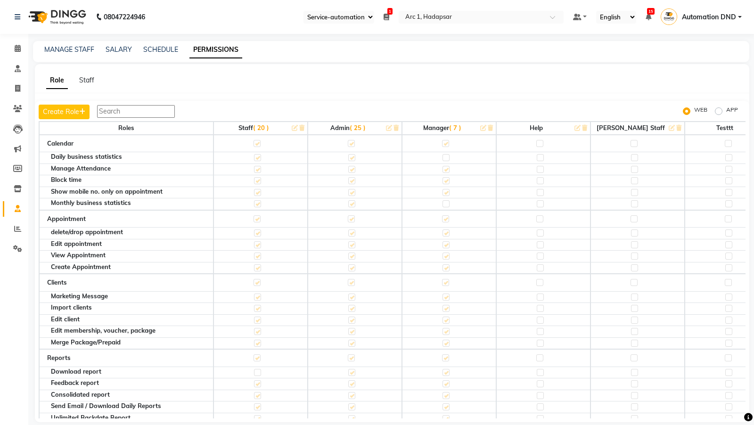
click at [261, 127] on span "( 20 )" at bounding box center [261, 128] width 16 height 8
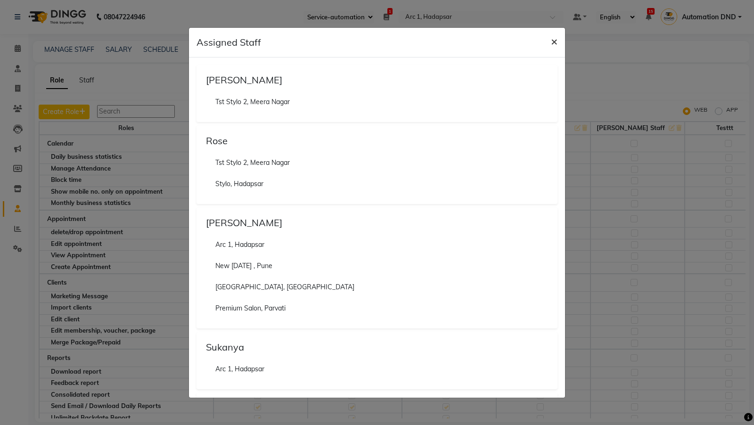
click at [549, 40] on button "×" at bounding box center [554, 41] width 22 height 26
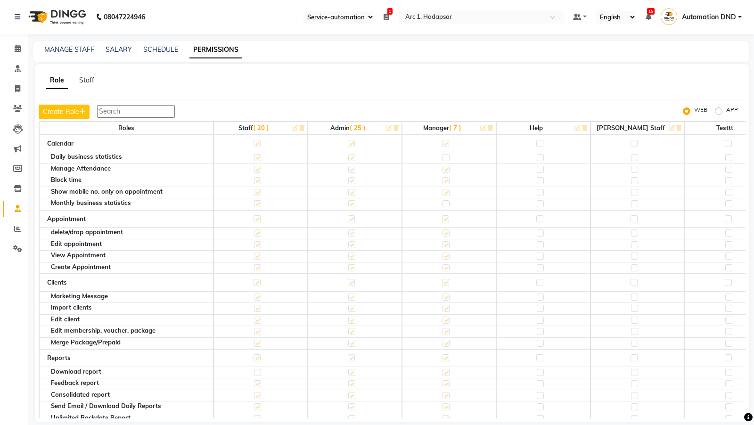
click at [357, 128] on span "( 25 )" at bounding box center [358, 128] width 16 height 8
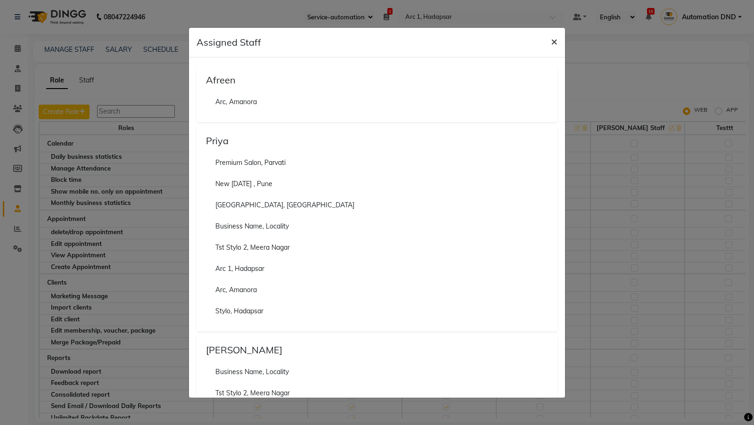
click at [557, 36] on button "×" at bounding box center [554, 41] width 22 height 26
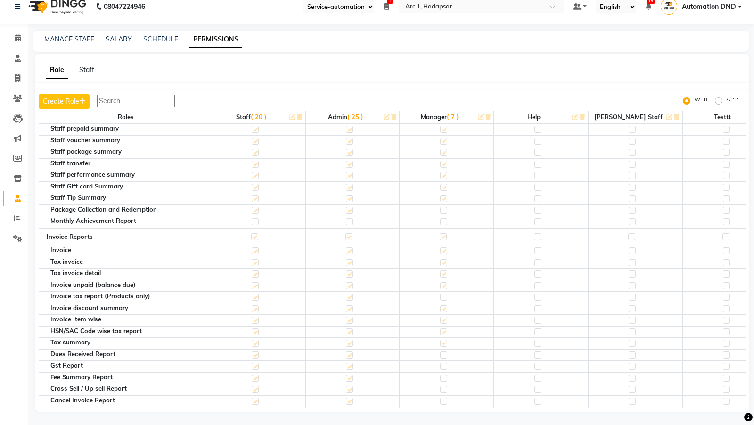
scroll to position [1584, 2]
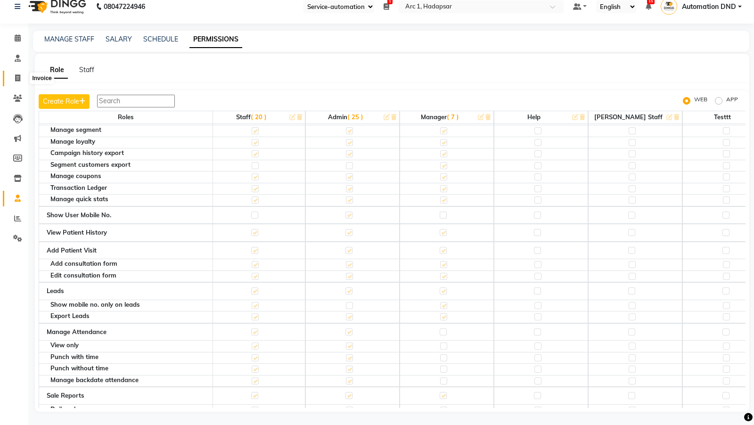
click at [14, 73] on span at bounding box center [17, 78] width 16 height 11
select select "96"
select select "service"
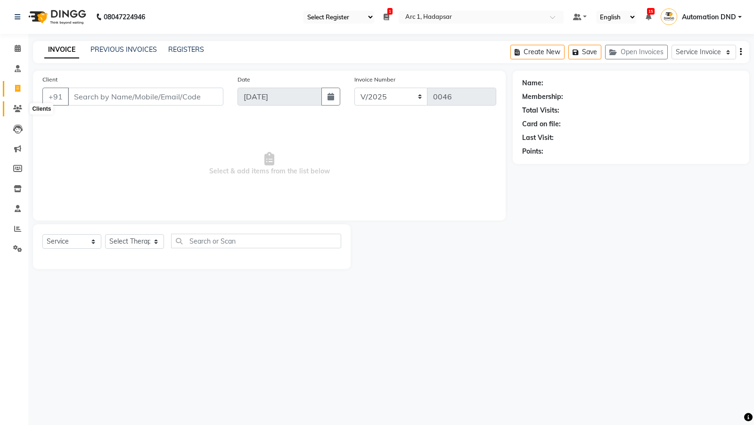
click at [11, 110] on span at bounding box center [17, 109] width 16 height 11
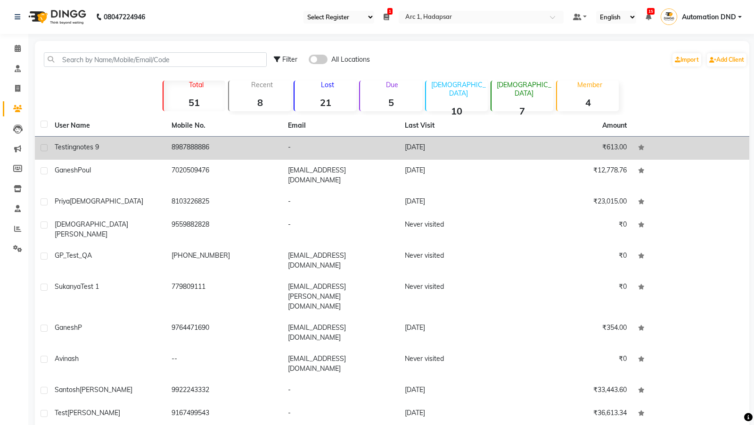
click at [74, 143] on span "Testing" at bounding box center [66, 147] width 22 height 8
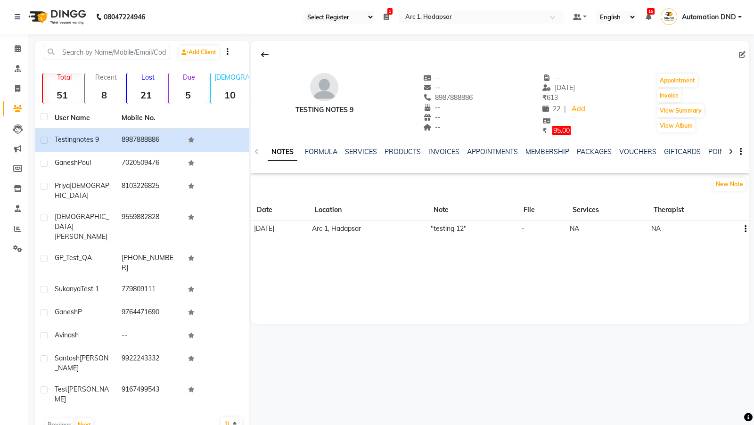
click at [561, 130] on span "95.00" at bounding box center [561, 130] width 18 height 9
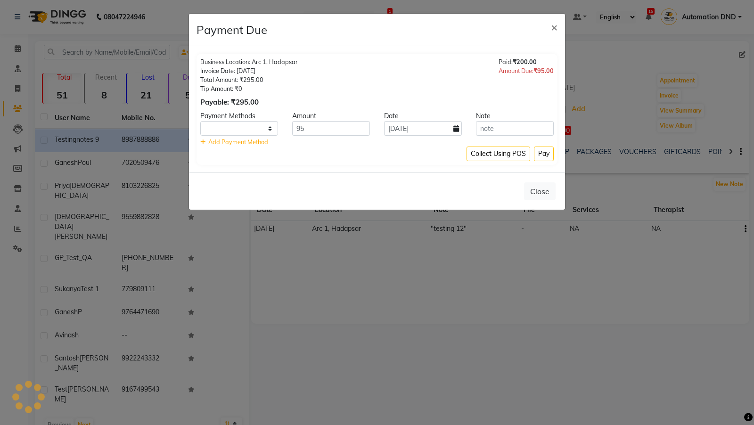
select select "1"
click at [494, 131] on input "text" at bounding box center [515, 128] width 78 height 15
type input "ok"
click at [544, 149] on button "Pay" at bounding box center [544, 154] width 20 height 15
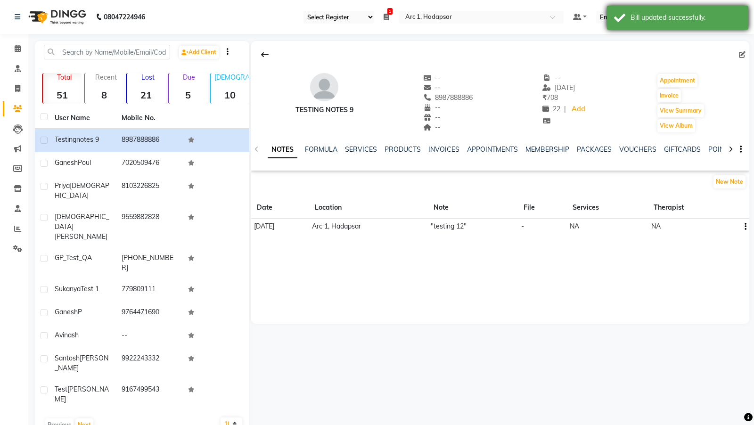
click at [704, 11] on div "Bill updated successfully." at bounding box center [677, 18] width 141 height 24
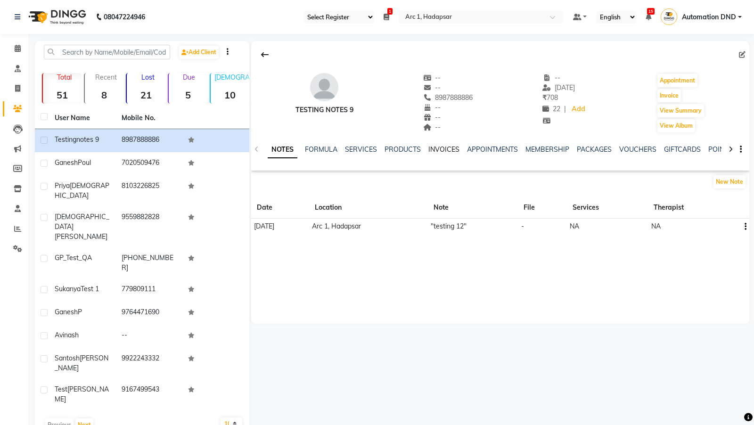
click at [448, 150] on link "INVOICES" at bounding box center [443, 149] width 31 height 8
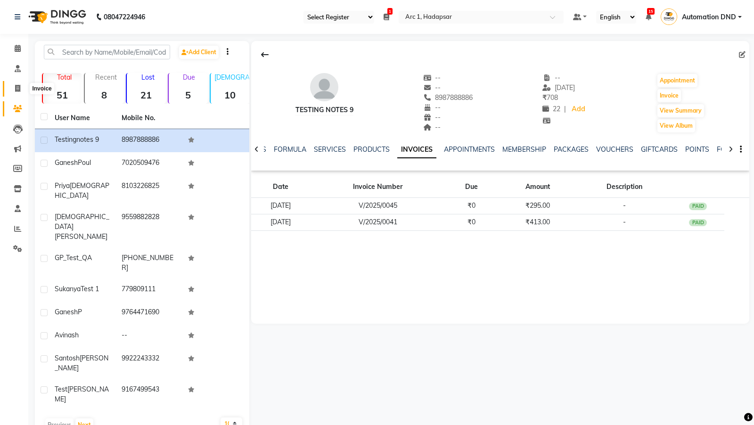
click at [17, 91] on icon at bounding box center [17, 88] width 5 height 7
select select "96"
select select "service"
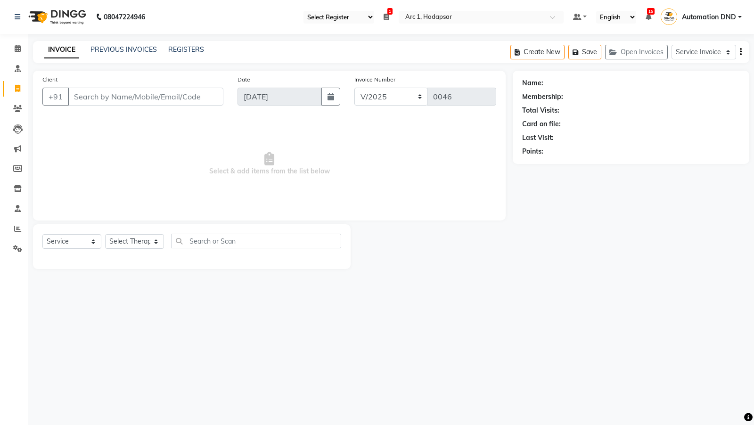
type input "t"
click at [14, 104] on span at bounding box center [17, 109] width 16 height 11
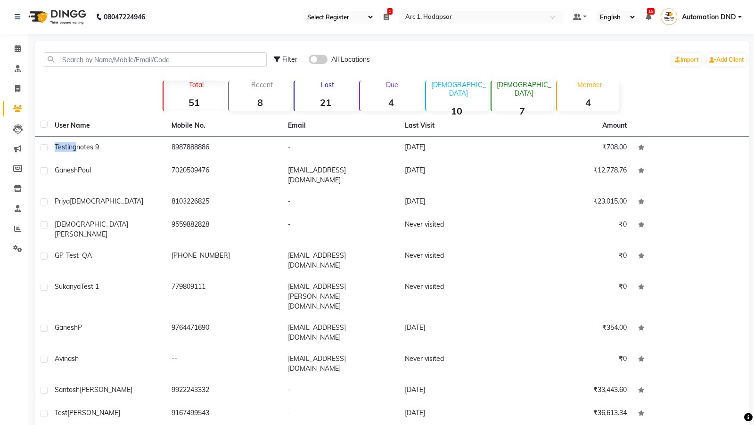
click at [74, 144] on span "Testing" at bounding box center [66, 147] width 22 height 8
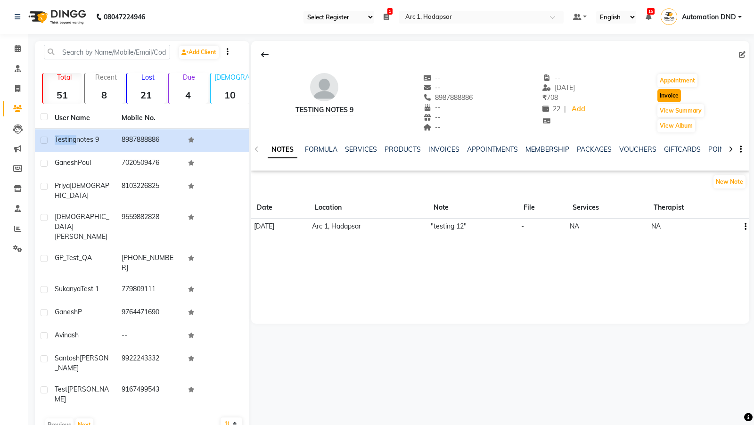
click at [665, 97] on button "Invoice" at bounding box center [669, 95] width 24 height 13
select select "96"
select select "service"
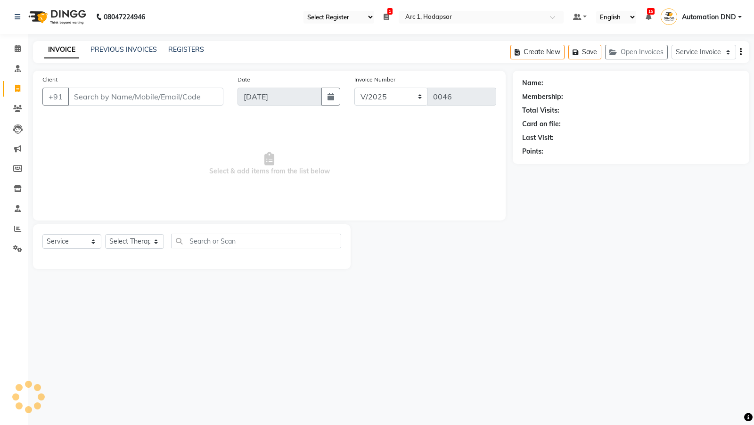
type input "8987888886"
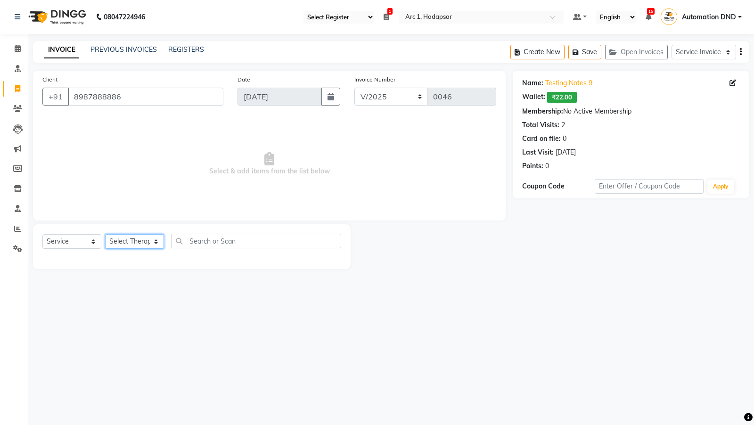
click at [142, 236] on select "Select Therapist Avinash Test DINGG test 1 Divyani Ganesh P Harsh Patidar QA-2 …" at bounding box center [134, 241] width 59 height 15
click at [115, 240] on select "Select Therapist Avinash Test DINGG test 1 Divyani Ganesh P Harsh Patidar QA-2 …" at bounding box center [134, 241] width 59 height 15
select select "1680"
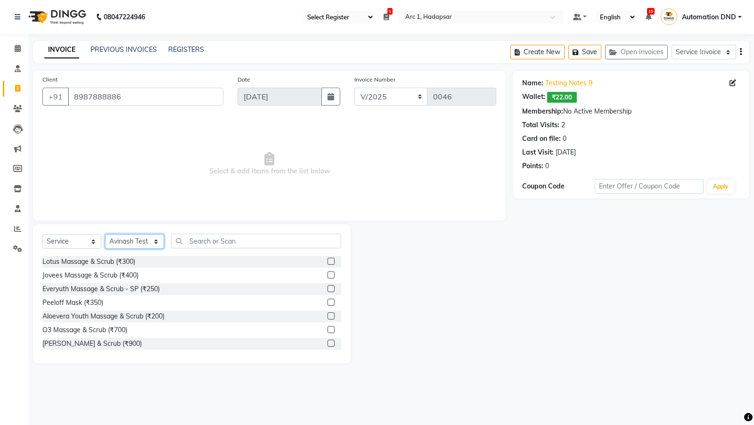
click at [117, 241] on select "Select Therapist Avinash Test DINGG test 1 Divyani Ganesh P Harsh Patidar QA-2 …" at bounding box center [134, 241] width 59 height 15
click at [328, 342] on label at bounding box center [330, 343] width 7 height 7
click at [328, 342] on input "checkbox" at bounding box center [330, 344] width 6 height 6
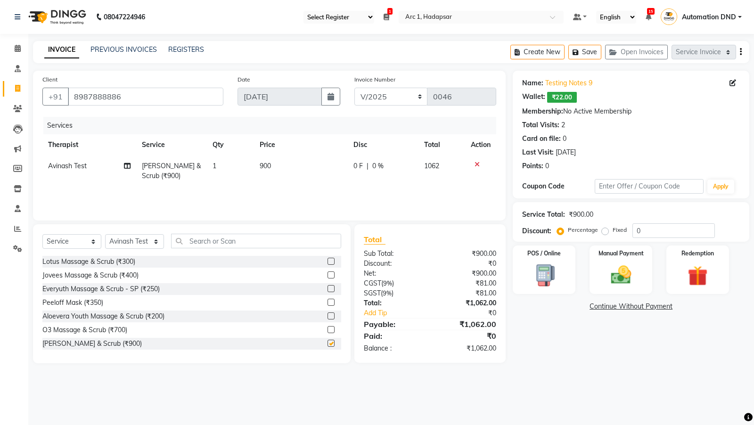
checkbox input "false"
click at [613, 261] on div "Manual Payment" at bounding box center [620, 269] width 65 height 50
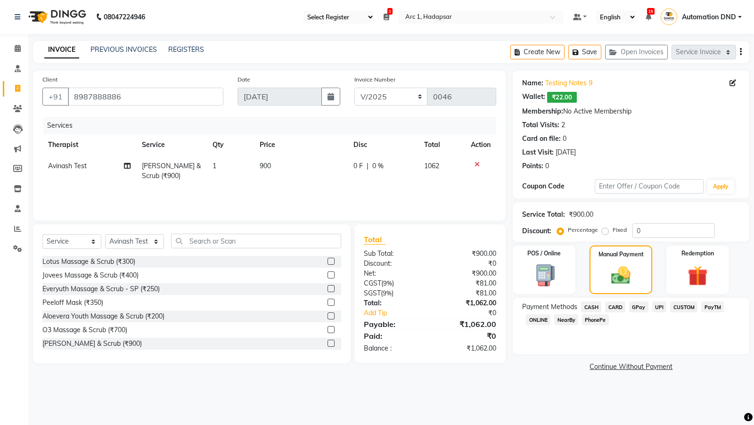
click at [595, 306] on span "CASH" at bounding box center [591, 306] width 20 height 11
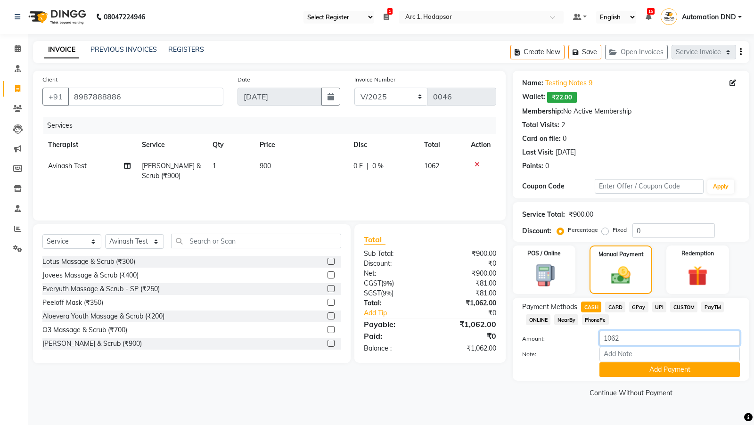
drag, startPoint x: 611, startPoint y: 339, endPoint x: 638, endPoint y: 341, distance: 26.9
click at [638, 341] on input "1062" at bounding box center [669, 338] width 140 height 15
type input "1042"
click at [639, 371] on button "Add Payment" at bounding box center [669, 369] width 140 height 15
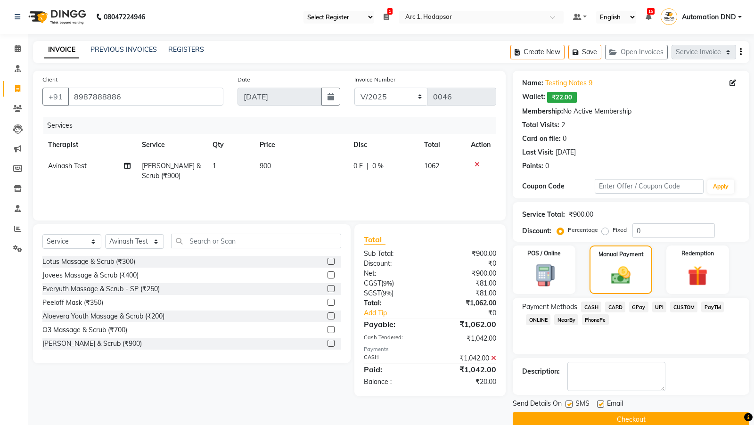
scroll to position [15, 0]
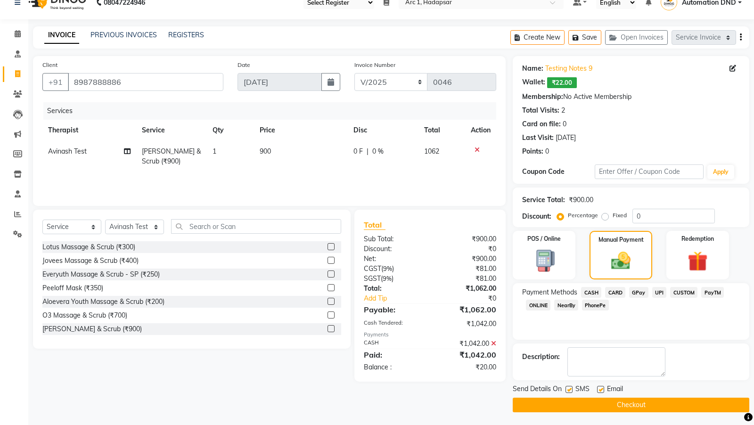
click at [495, 341] on icon at bounding box center [493, 343] width 5 height 7
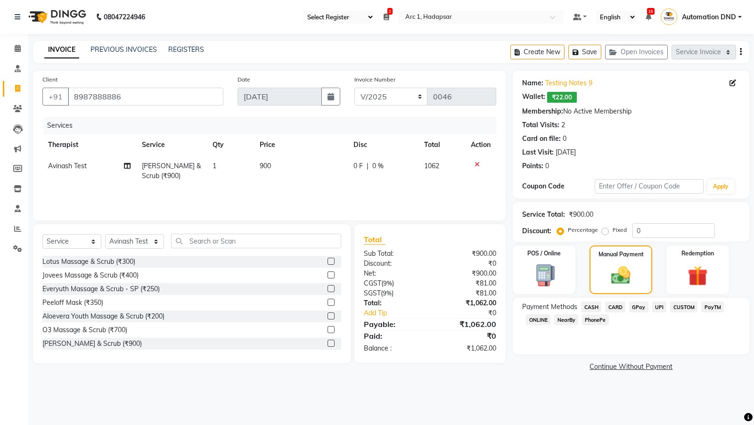
scroll to position [0, 0]
click at [591, 303] on span "CASH" at bounding box center [591, 306] width 20 height 11
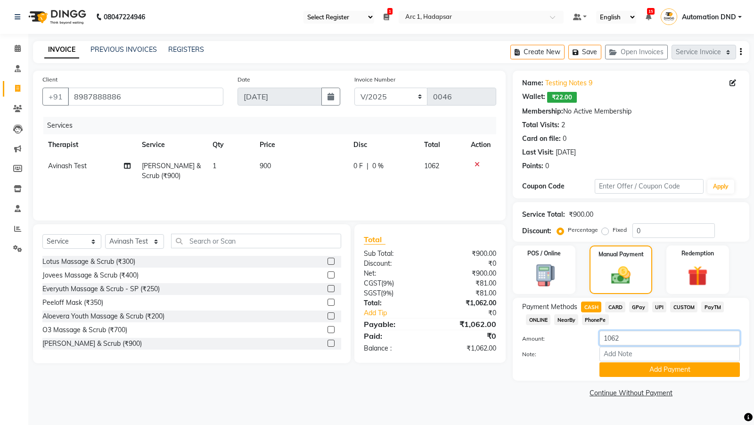
drag, startPoint x: 612, startPoint y: 341, endPoint x: 628, endPoint y: 341, distance: 15.5
click at [628, 341] on input "1062" at bounding box center [669, 338] width 140 height 15
type input "1040"
click at [622, 372] on button "Add Payment" at bounding box center [669, 369] width 140 height 15
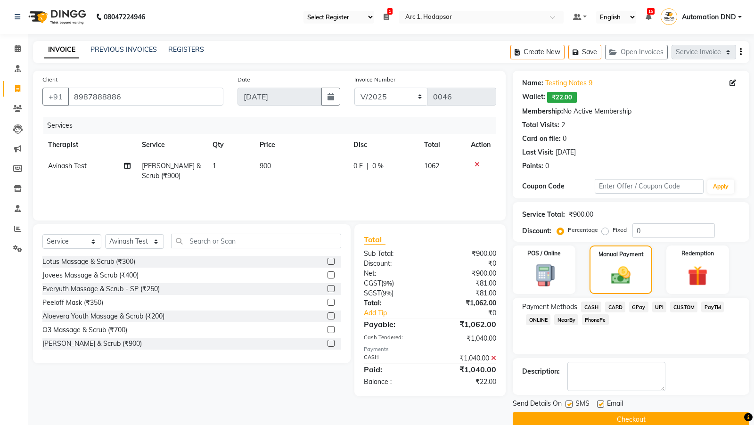
scroll to position [15, 0]
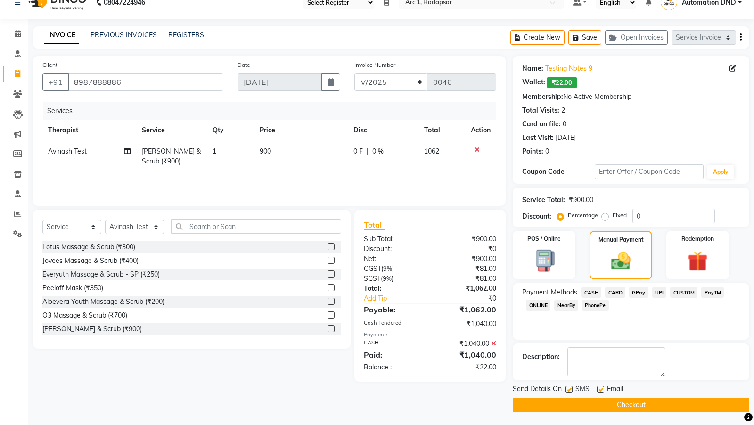
click at [569, 387] on label at bounding box center [568, 389] width 7 height 7
click at [569, 387] on input "checkbox" at bounding box center [568, 390] width 6 height 6
checkbox input "false"
click at [598, 386] on label at bounding box center [600, 389] width 7 height 7
click at [598, 387] on input "checkbox" at bounding box center [600, 390] width 6 height 6
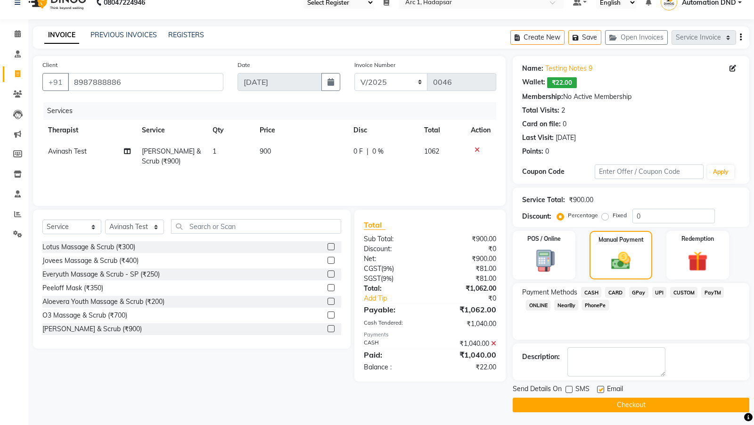
checkbox input "false"
click at [583, 409] on button "Checkout" at bounding box center [631, 405] width 236 height 15
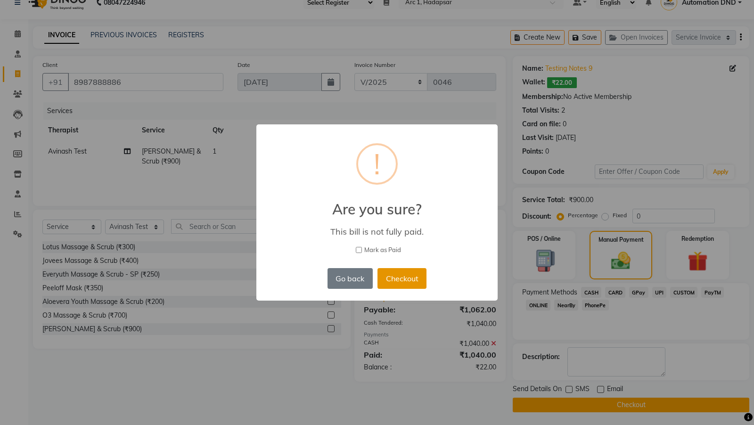
click at [397, 277] on button "Checkout" at bounding box center [401, 278] width 49 height 21
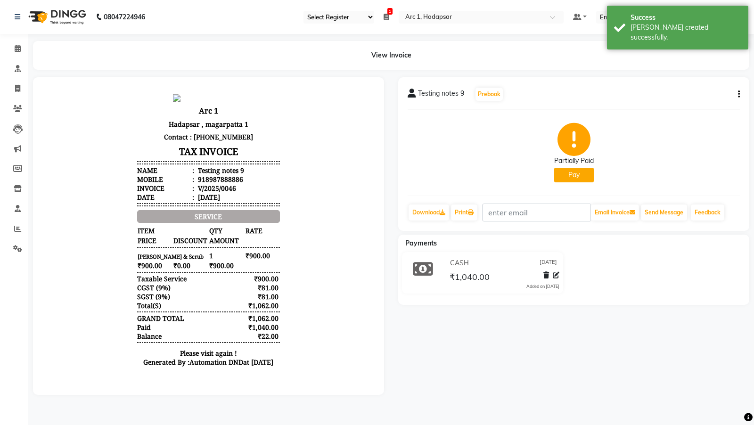
click at [738, 94] on icon "button" at bounding box center [739, 94] width 2 height 0
click at [652, 104] on div "Edit Invoice" at bounding box center [675, 106] width 97 height 12
select select "service"
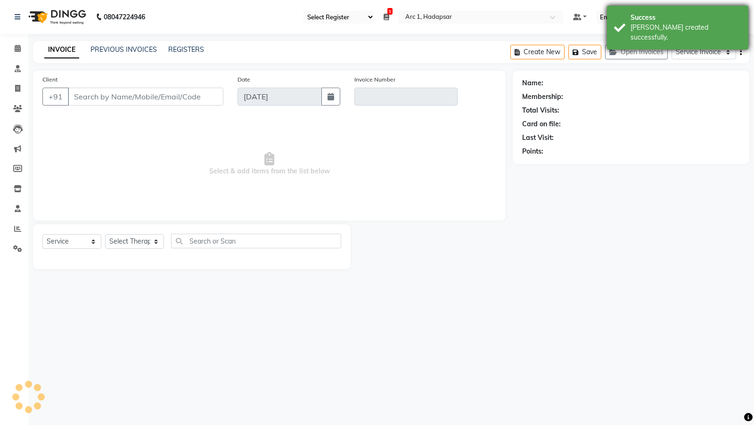
click at [663, 21] on div "Success" at bounding box center [685, 18] width 111 height 10
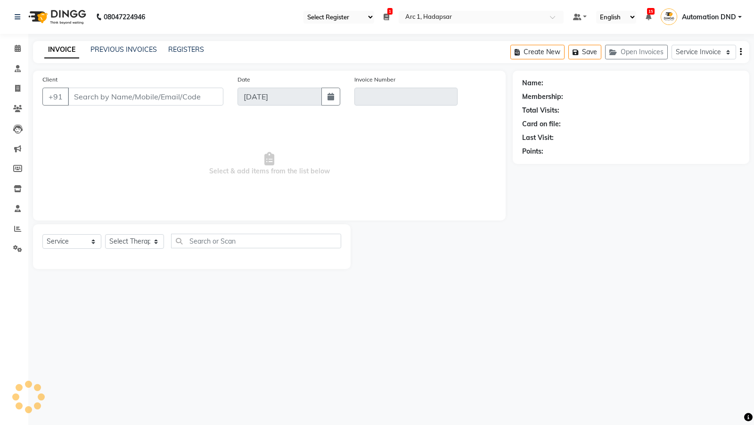
type input "8987888886"
type input "V/2025/0046"
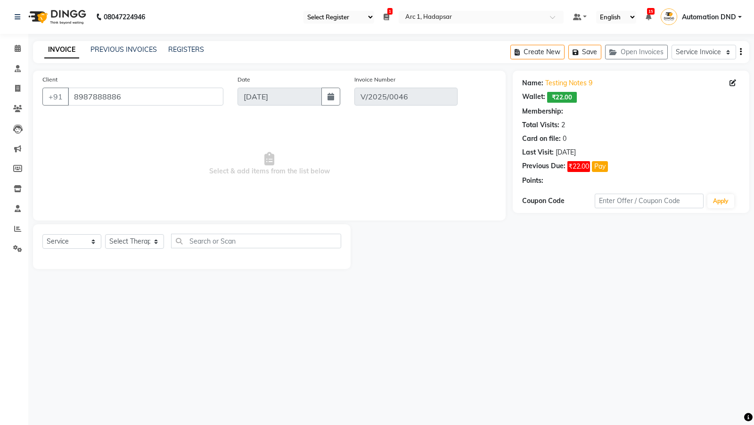
select select "select"
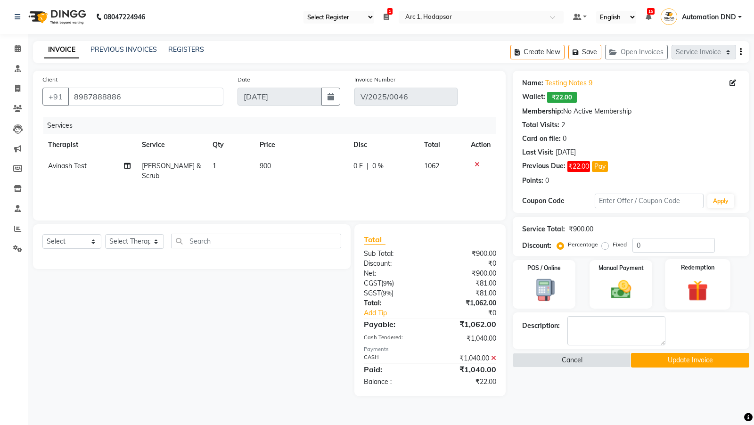
click at [717, 286] on div "Redemption" at bounding box center [697, 284] width 65 height 50
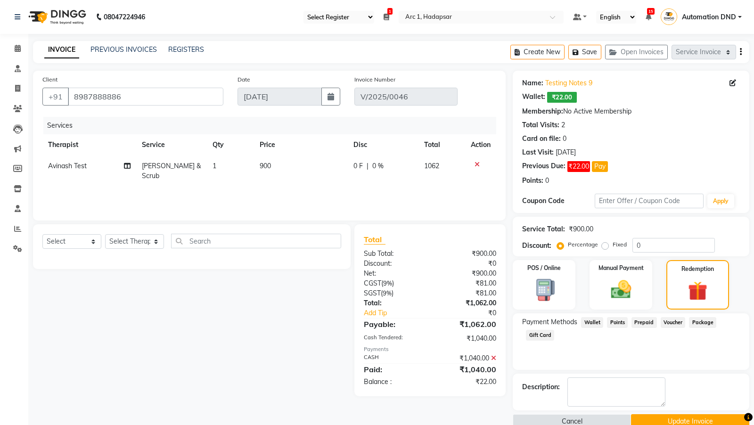
click at [586, 321] on span "Wallet" at bounding box center [592, 322] width 22 height 11
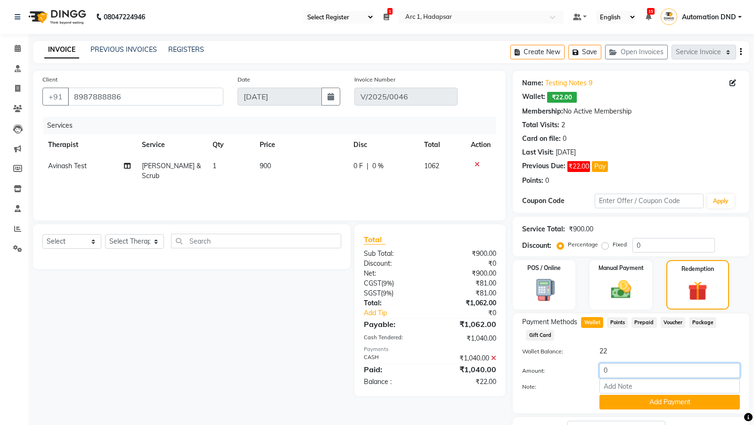
drag, startPoint x: 613, startPoint y: 372, endPoint x: 592, endPoint y: 371, distance: 21.7
click at [592, 371] on div "0" at bounding box center [669, 370] width 155 height 15
type input "22"
click at [634, 403] on button "Add Payment" at bounding box center [669, 402] width 140 height 15
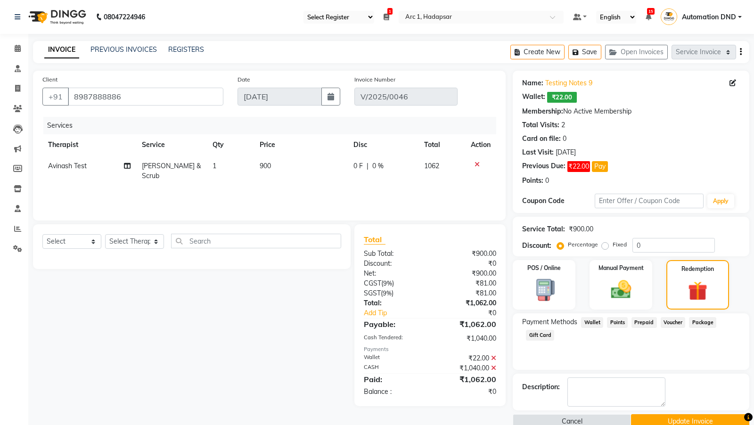
scroll to position [16, 0]
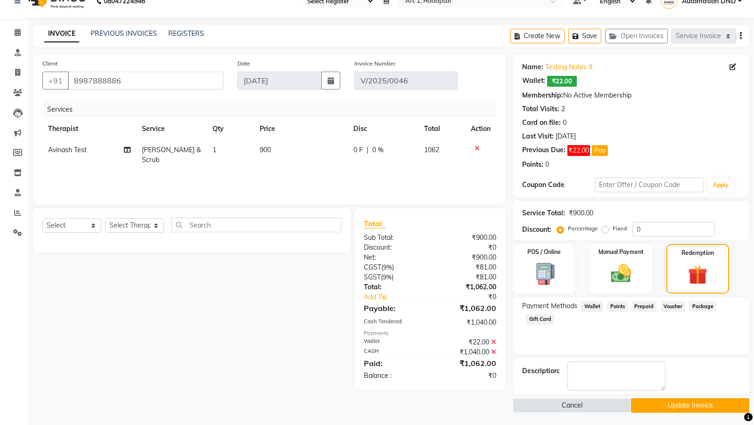
click at [644, 399] on button "Update Invoice" at bounding box center [690, 405] width 118 height 15
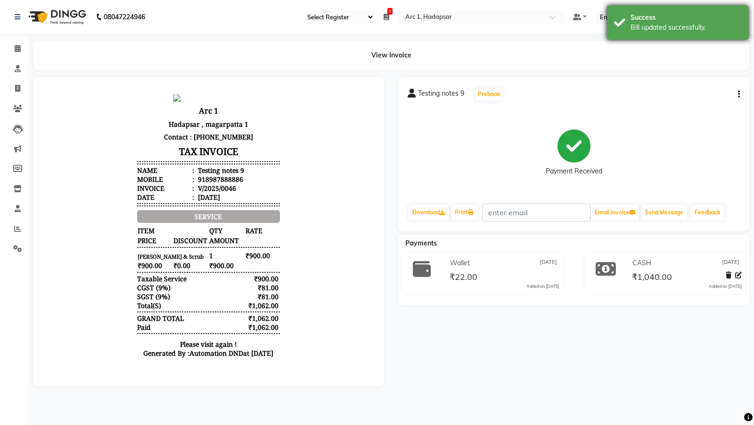
click at [646, 14] on div "Success" at bounding box center [685, 18] width 111 height 10
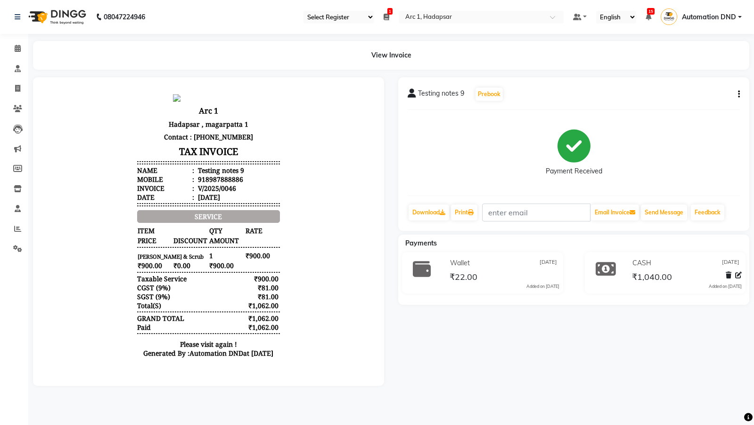
click at [741, 94] on div "Testing notes 9 Prebook Payment Received Download Print Email Invoice Send Mess…" at bounding box center [573, 154] width 351 height 154
click at [738, 94] on icon "button" at bounding box center [739, 94] width 2 height 0
